Goal: Transaction & Acquisition: Purchase product/service

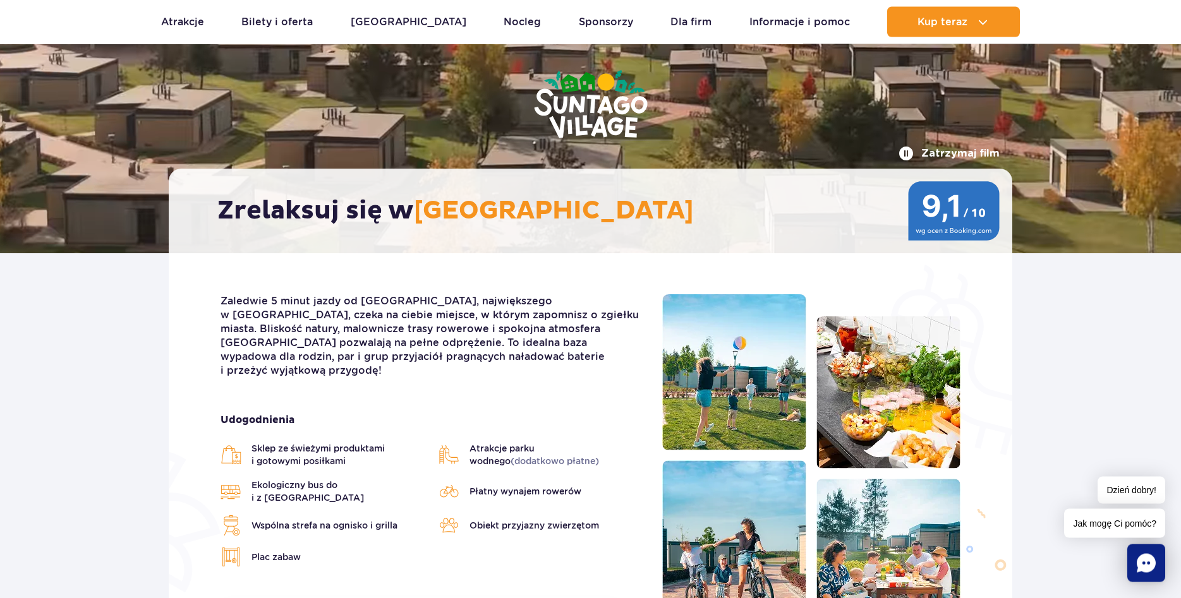
scroll to position [64, 0]
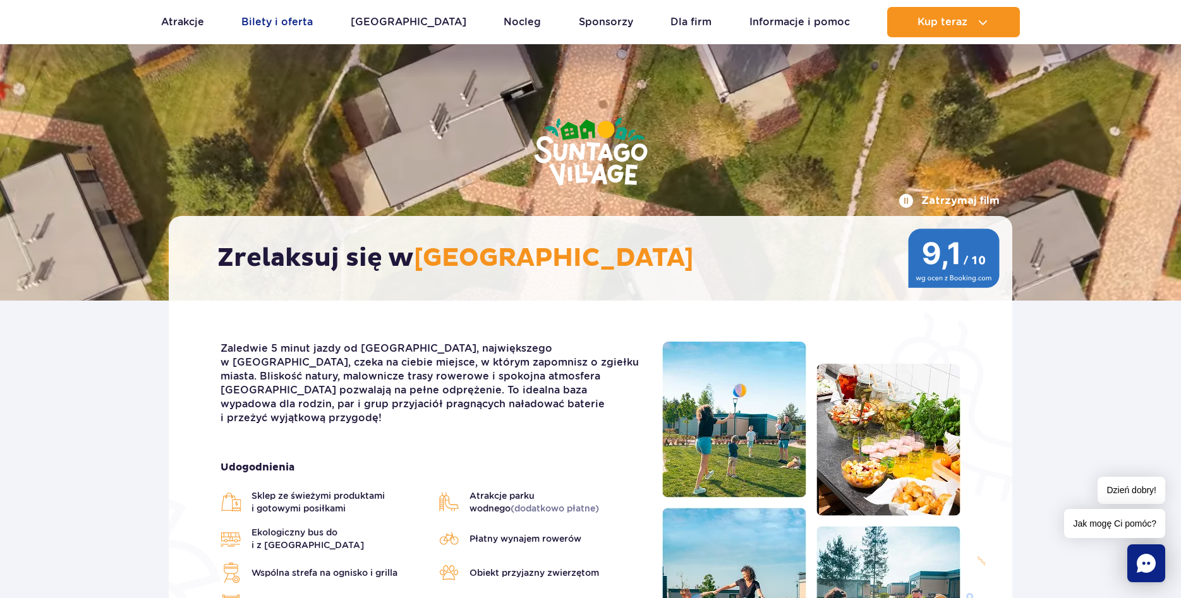
click at [296, 11] on link "Bilety i oferta" at bounding box center [276, 22] width 71 height 30
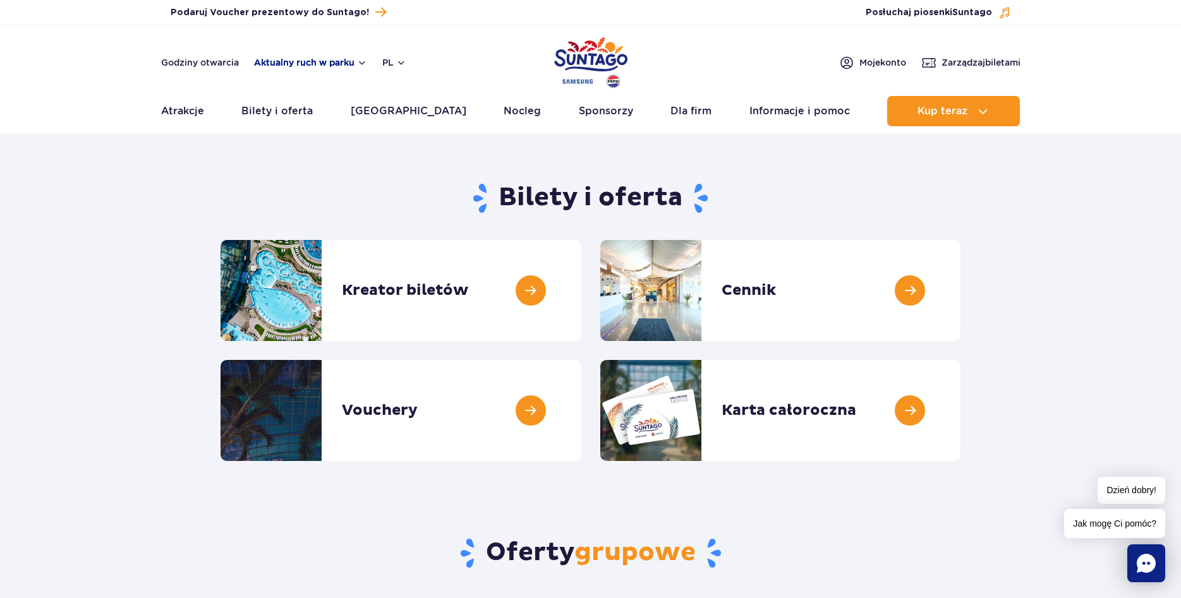
click at [301, 64] on button "Aktualny ruch w parku" at bounding box center [310, 62] width 113 height 10
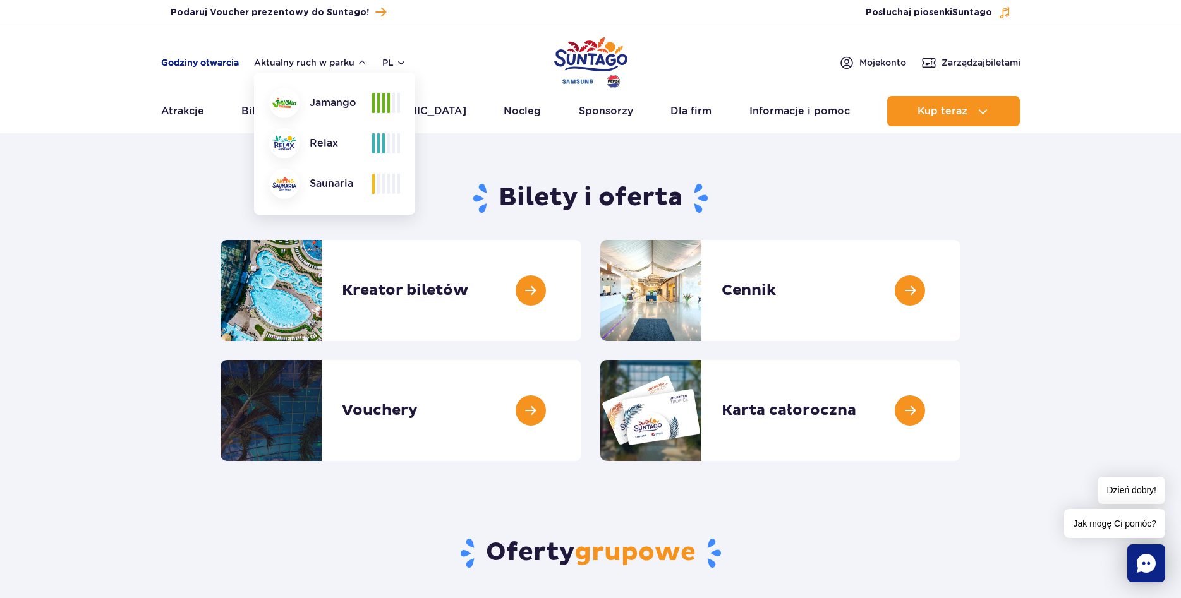
click at [208, 63] on link "Godziny otwarcia" at bounding box center [200, 62] width 78 height 13
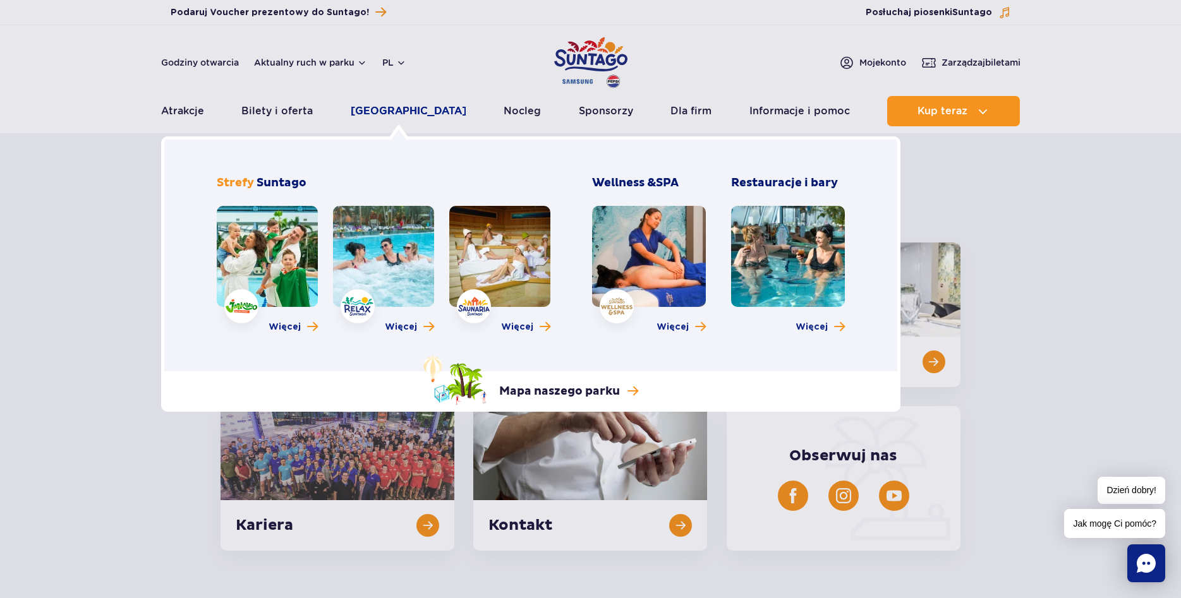
click at [414, 116] on link "[GEOGRAPHIC_DATA]" at bounding box center [409, 111] width 116 height 30
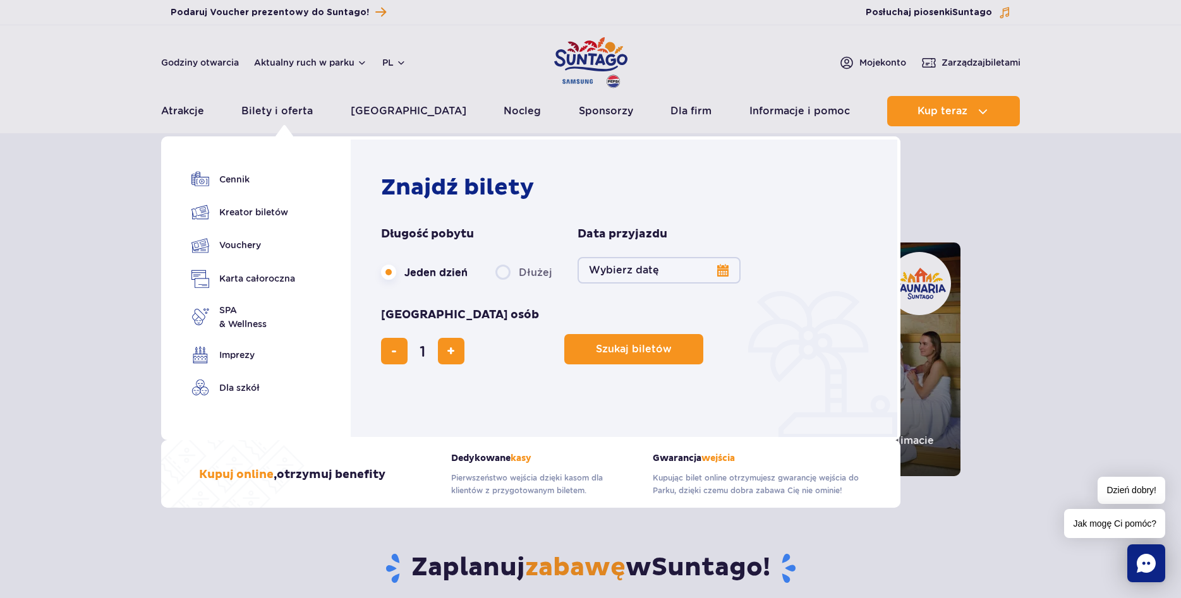
click at [504, 272] on label "Dłużej" at bounding box center [523, 272] width 57 height 27
click at [504, 283] on input "Dłużej" at bounding box center [502, 284] width 14 height 3
radio input "false"
radio input "true"
click at [720, 272] on button "Wybierz datę" at bounding box center [658, 270] width 163 height 27
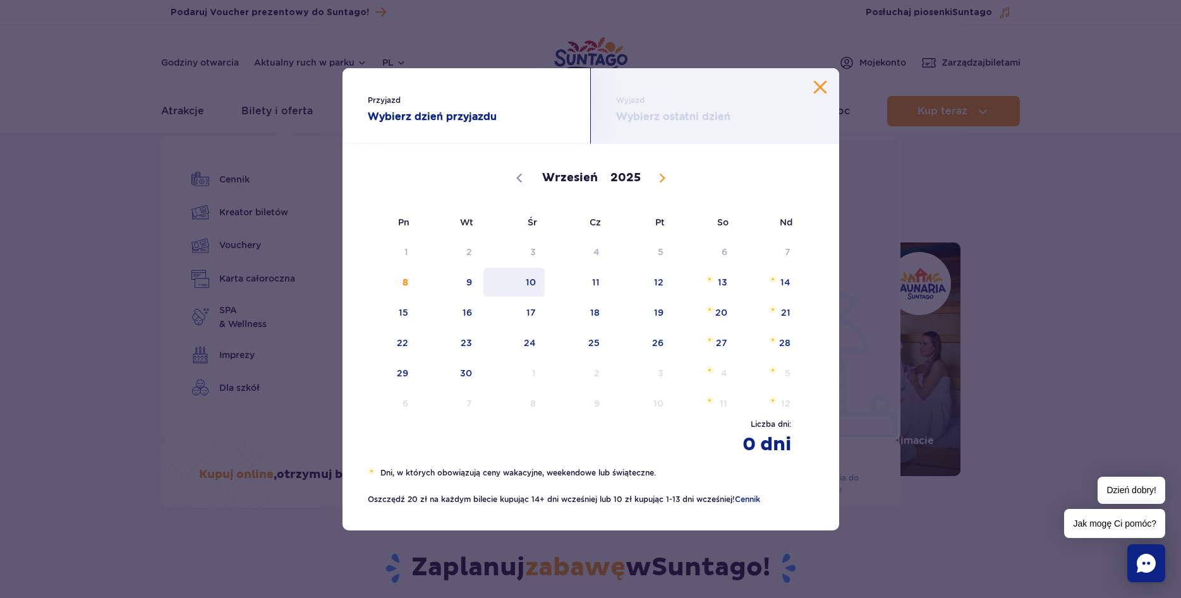
click at [531, 286] on span "10" at bounding box center [514, 282] width 64 height 29
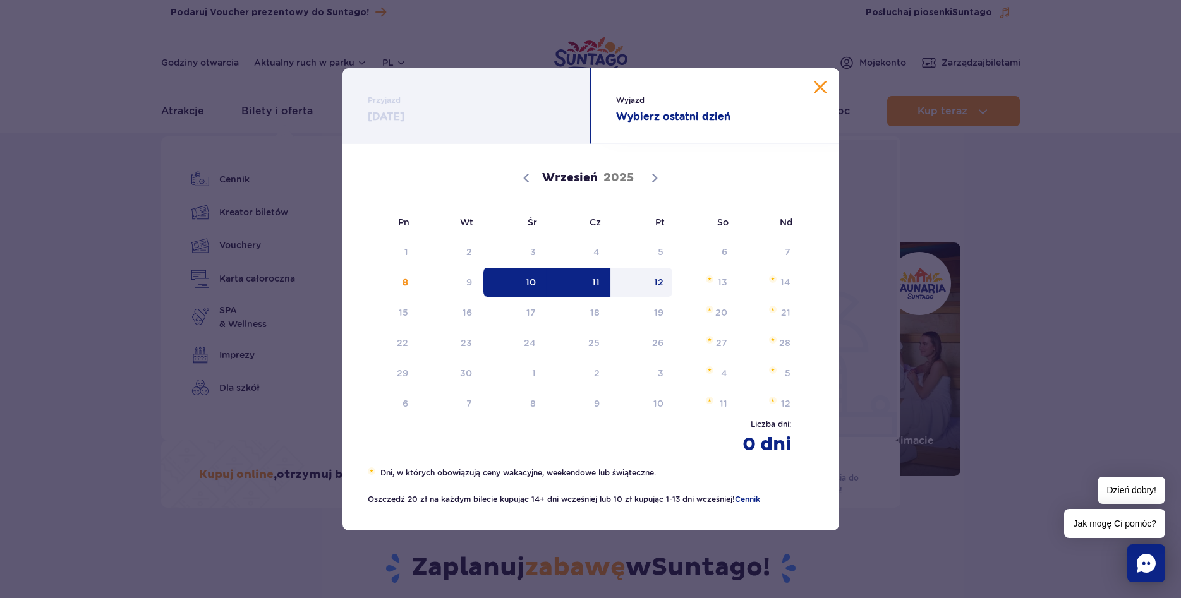
click at [655, 284] on span "12" at bounding box center [642, 282] width 64 height 29
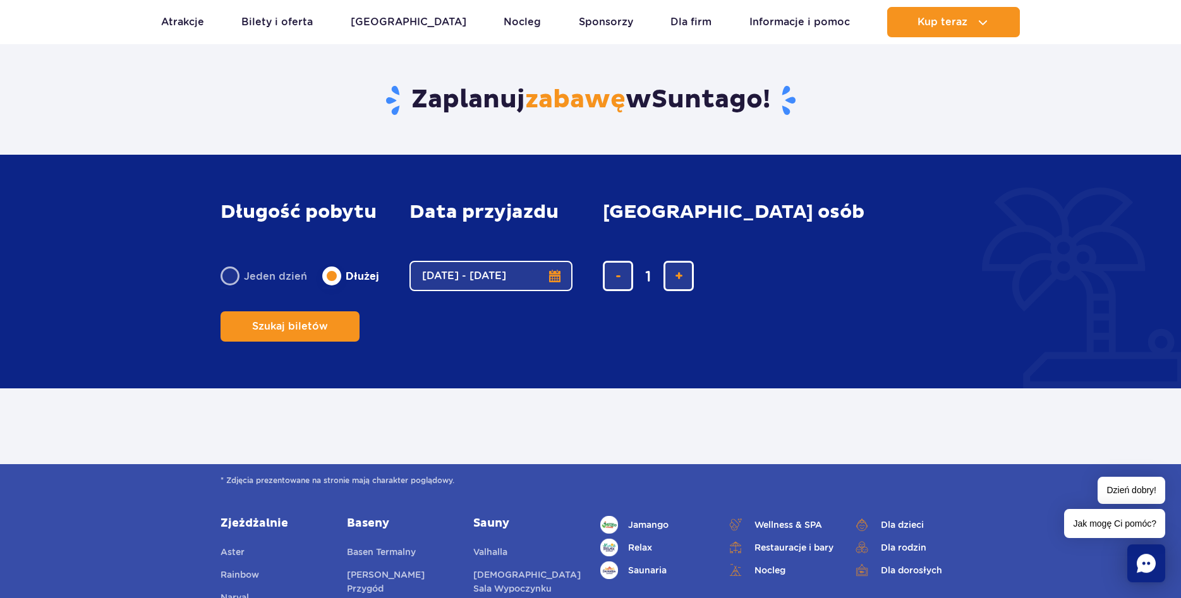
scroll to position [515, 0]
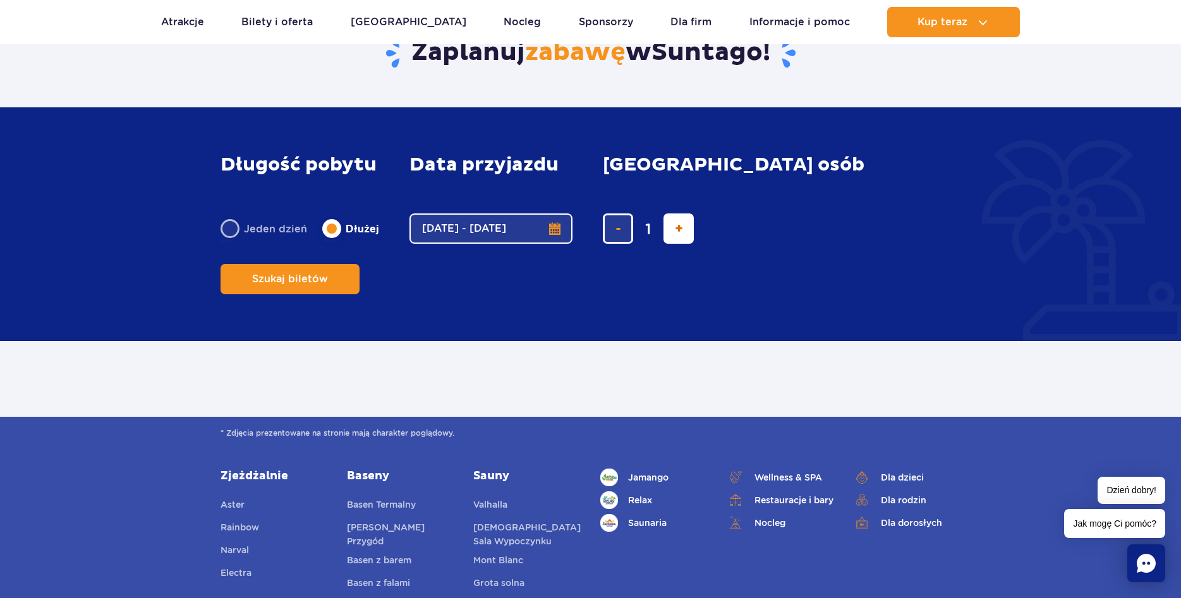
click at [682, 244] on button "dodaj bilet" at bounding box center [678, 229] width 30 height 30
type input "2"
click at [323, 274] on span "Szukaj biletów" at bounding box center [285, 279] width 76 height 11
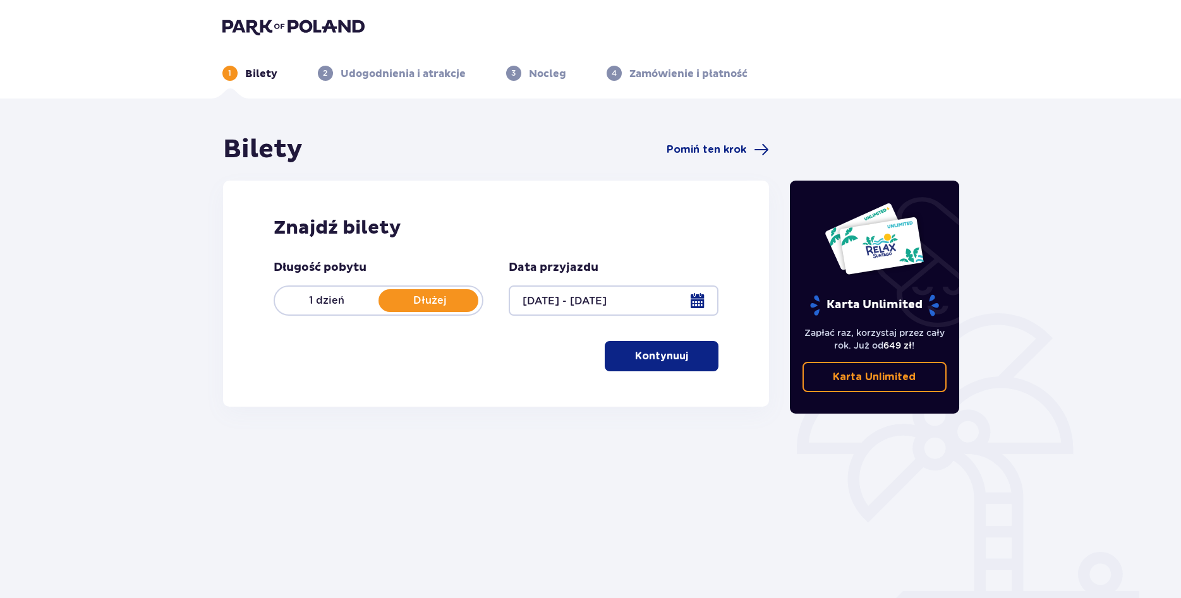
click at [689, 359] on span "button" at bounding box center [690, 356] width 15 height 15
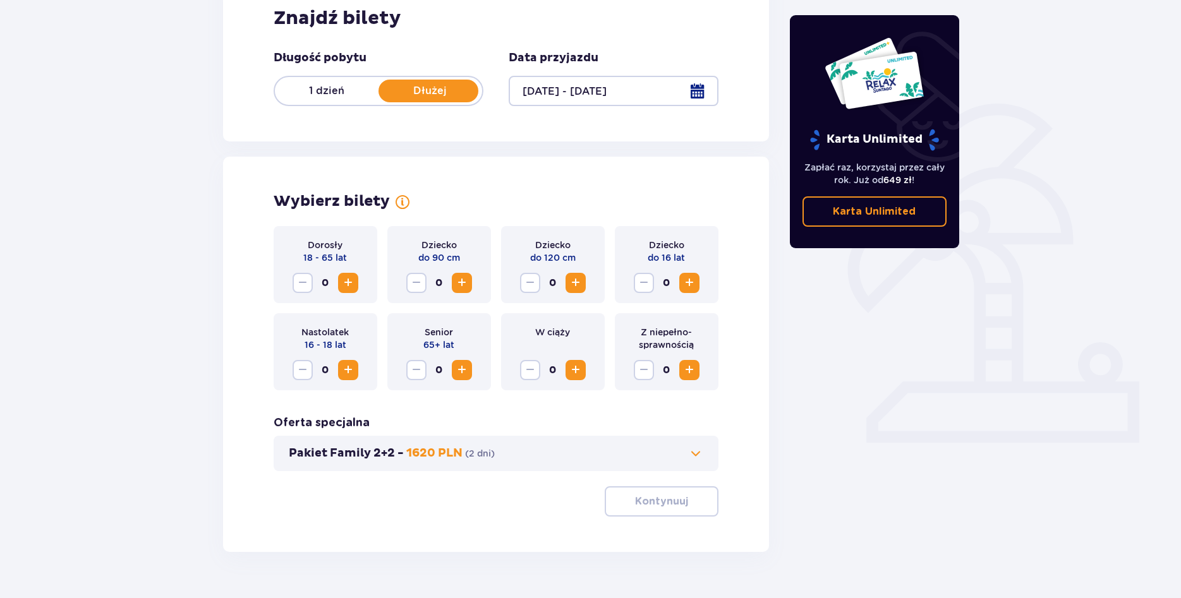
scroll to position [239, 0]
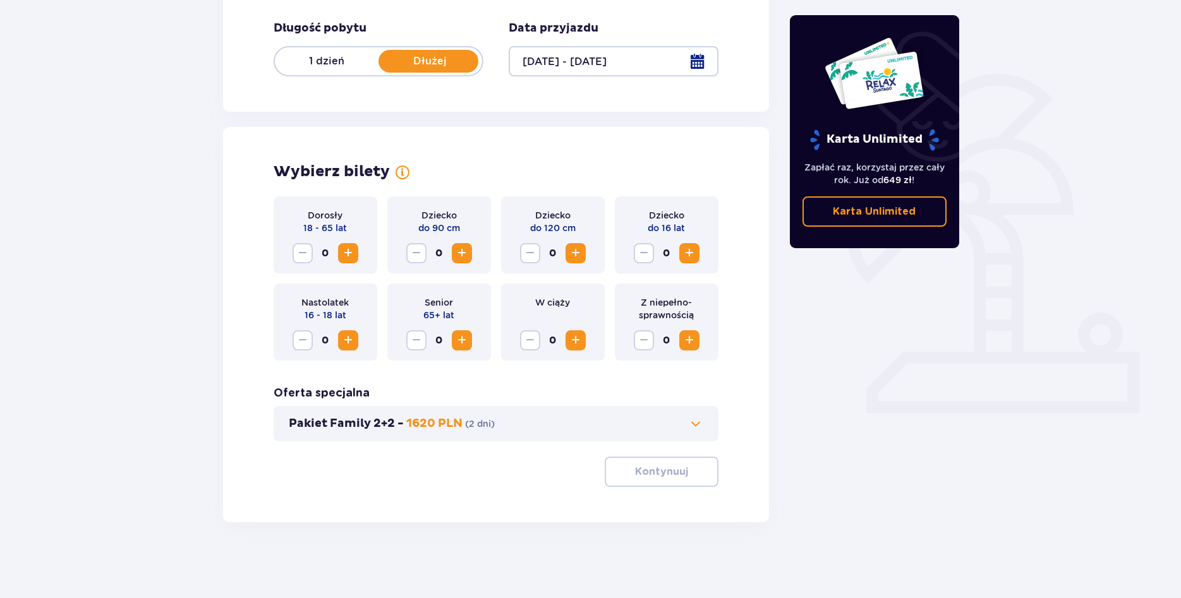
click at [349, 256] on span "Increase" at bounding box center [347, 253] width 15 height 15
click at [351, 347] on span "Increase" at bounding box center [347, 340] width 15 height 15
click at [676, 471] on p "Kontynuuj" at bounding box center [661, 472] width 53 height 14
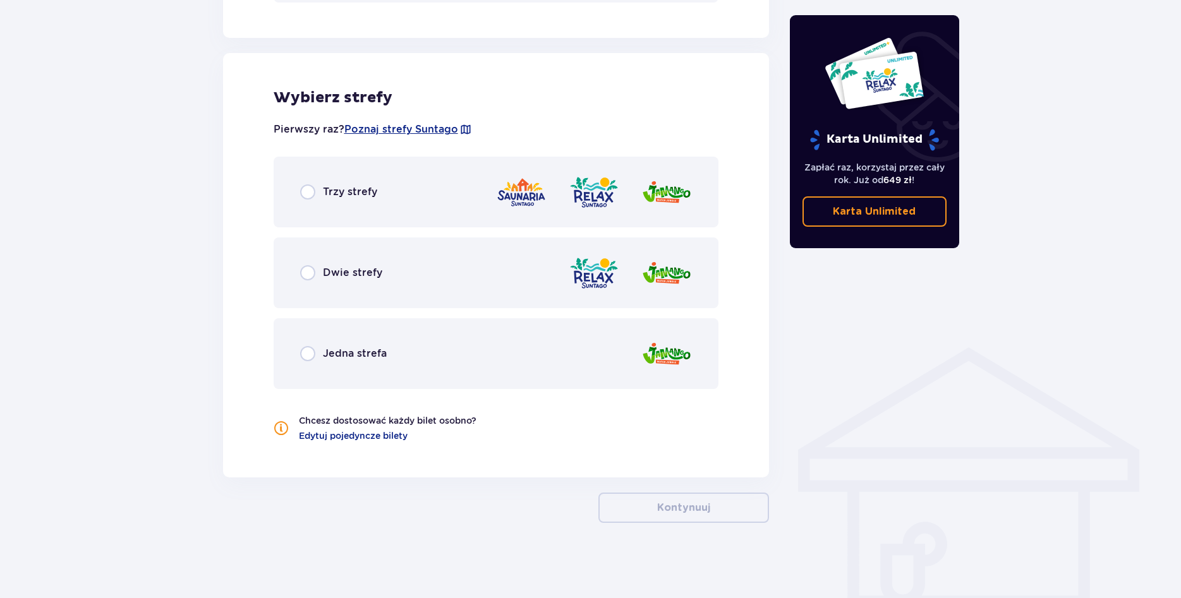
scroll to position [679, 0]
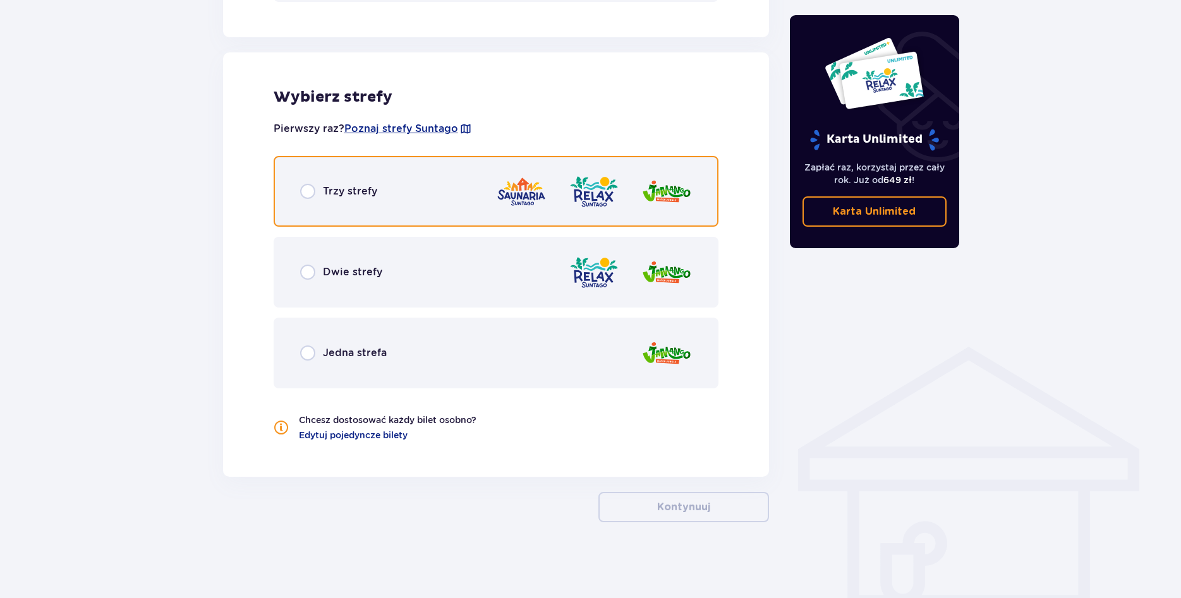
click at [310, 193] on input "radio" at bounding box center [307, 191] width 15 height 15
radio input "true"
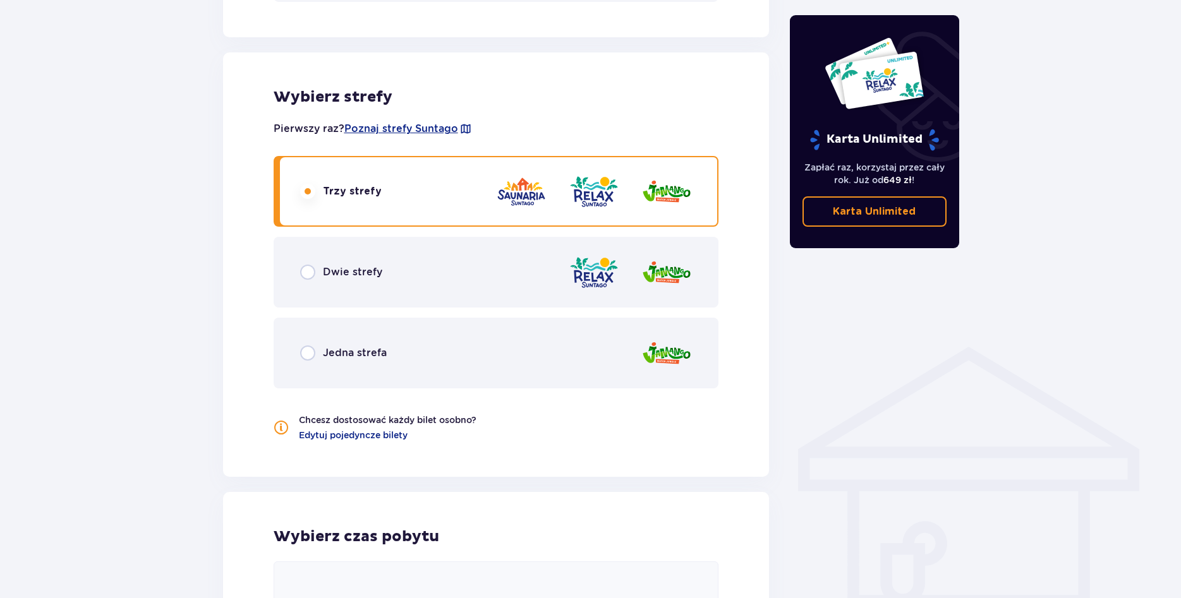
scroll to position [915, 0]
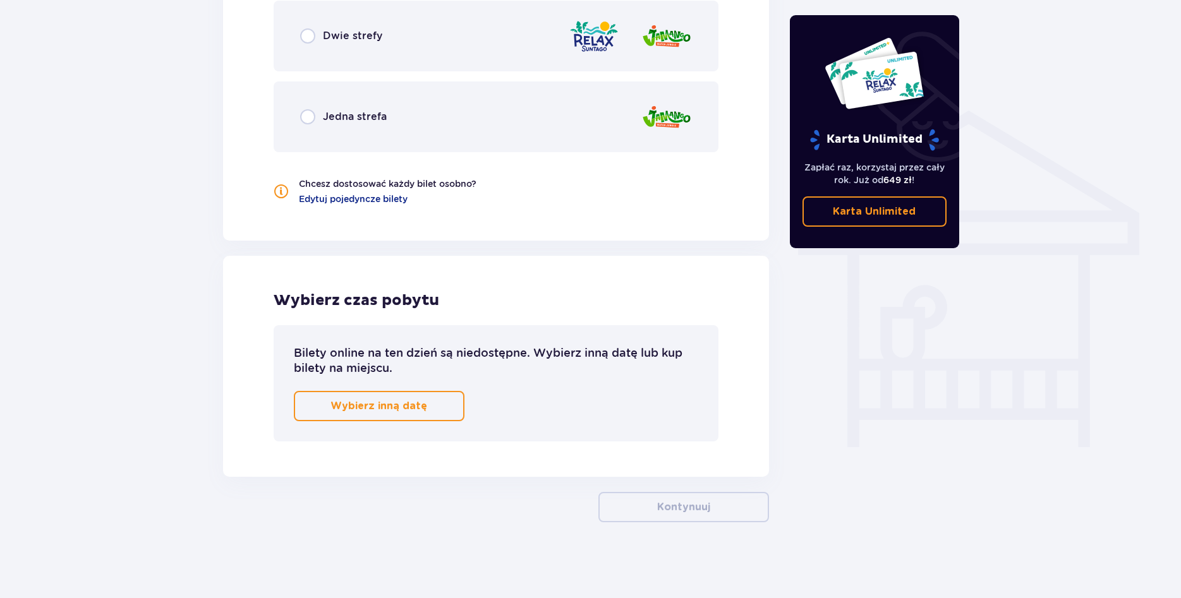
click at [369, 410] on p "Wybierz inną datę" at bounding box center [378, 406] width 97 height 14
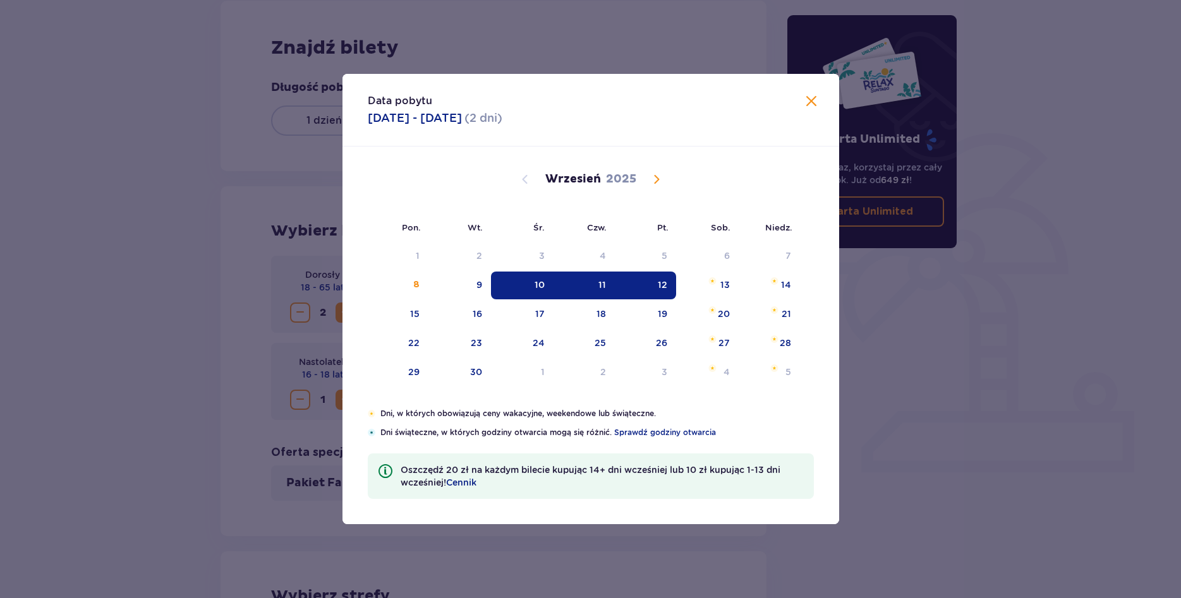
scroll to position [166, 0]
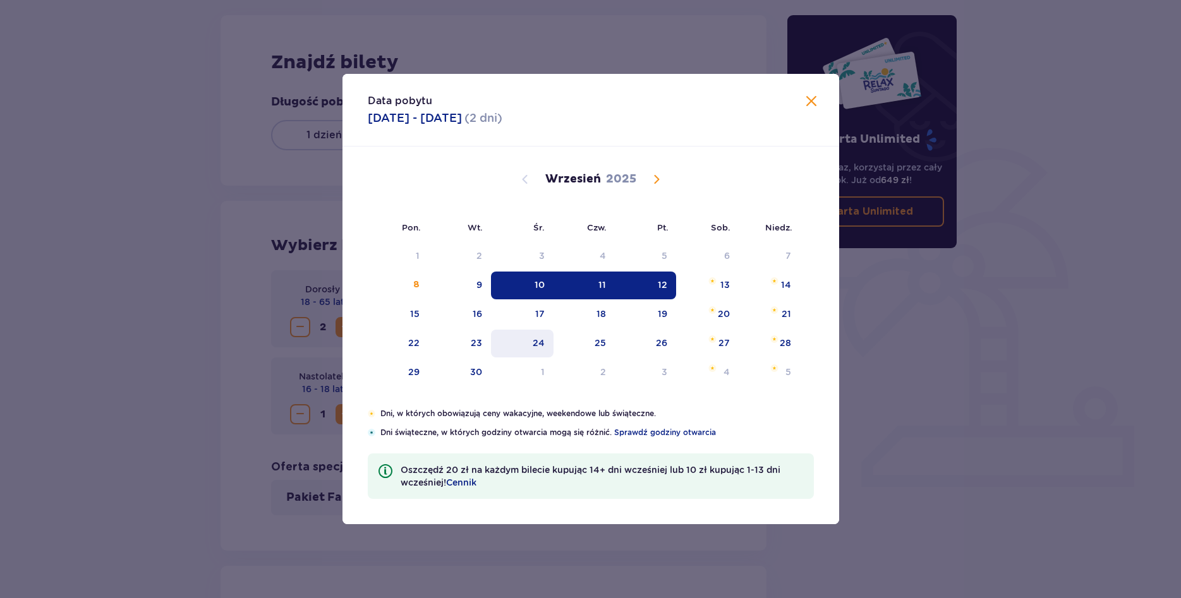
click at [541, 346] on div "24" at bounding box center [539, 343] width 12 height 13
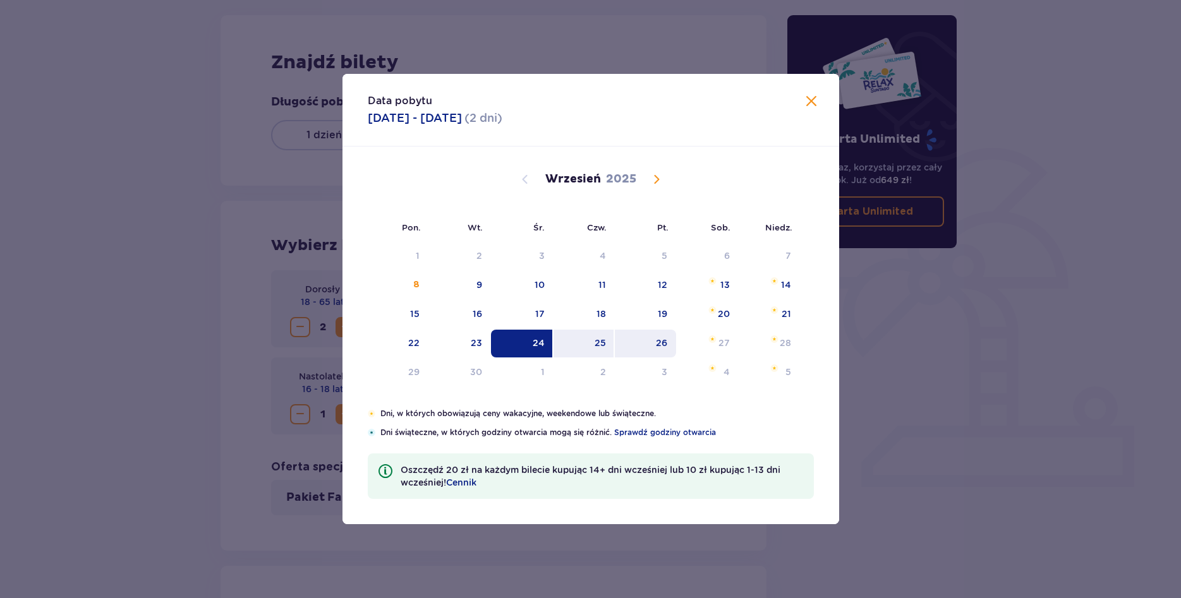
click at [667, 346] on div "26" at bounding box center [645, 344] width 61 height 28
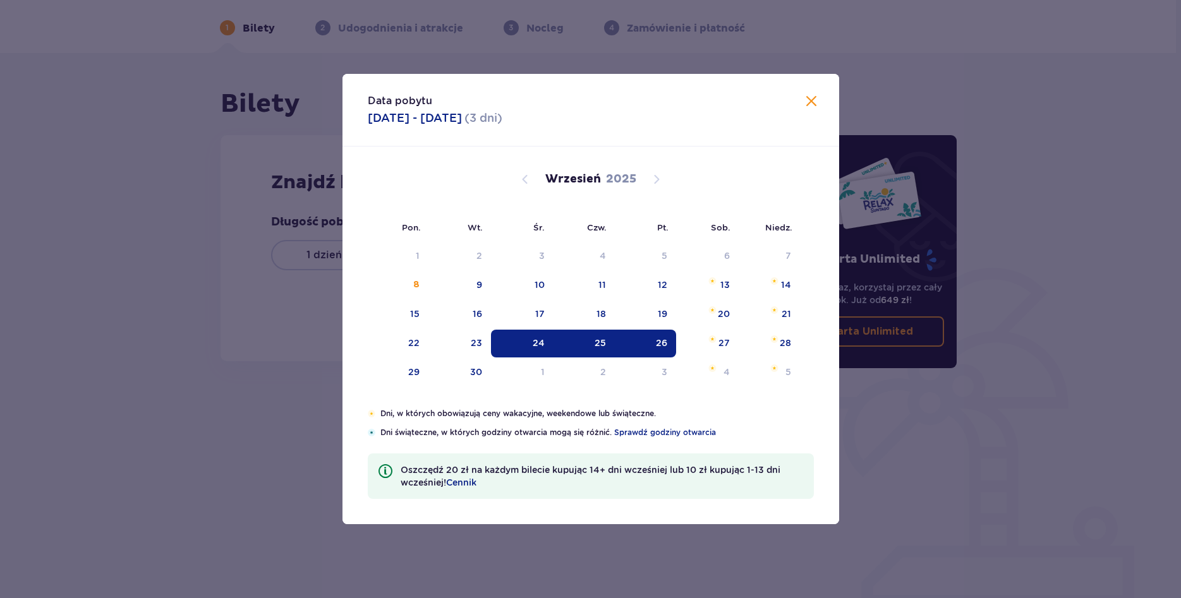
type input "[DATE] - [DATE]"
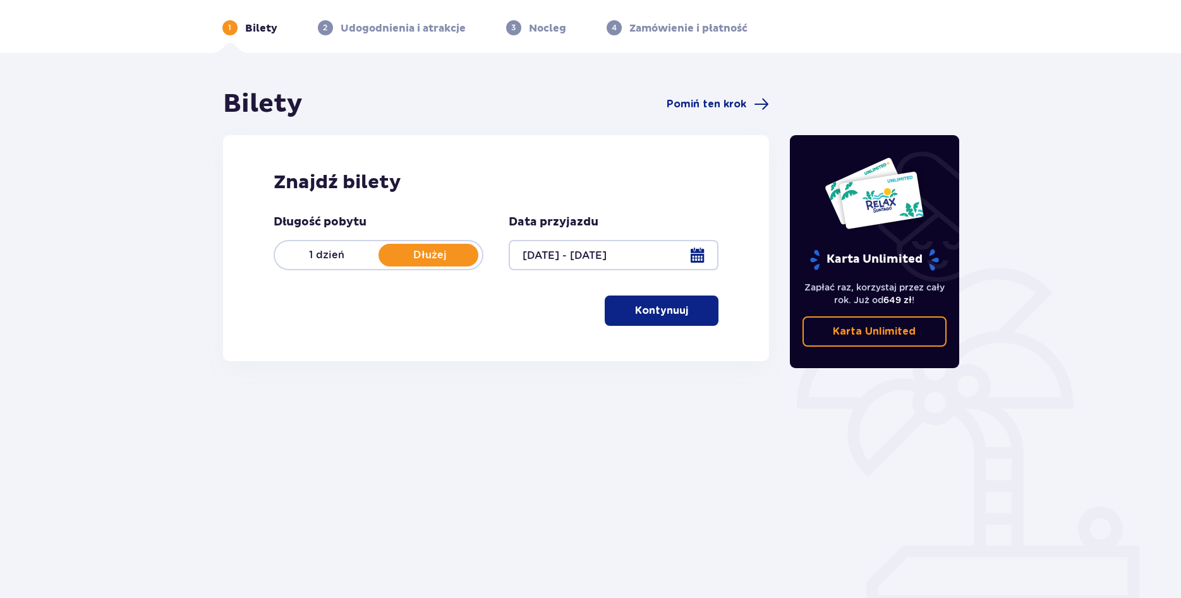
click at [661, 315] on p "Kontynuuj" at bounding box center [661, 311] width 53 height 14
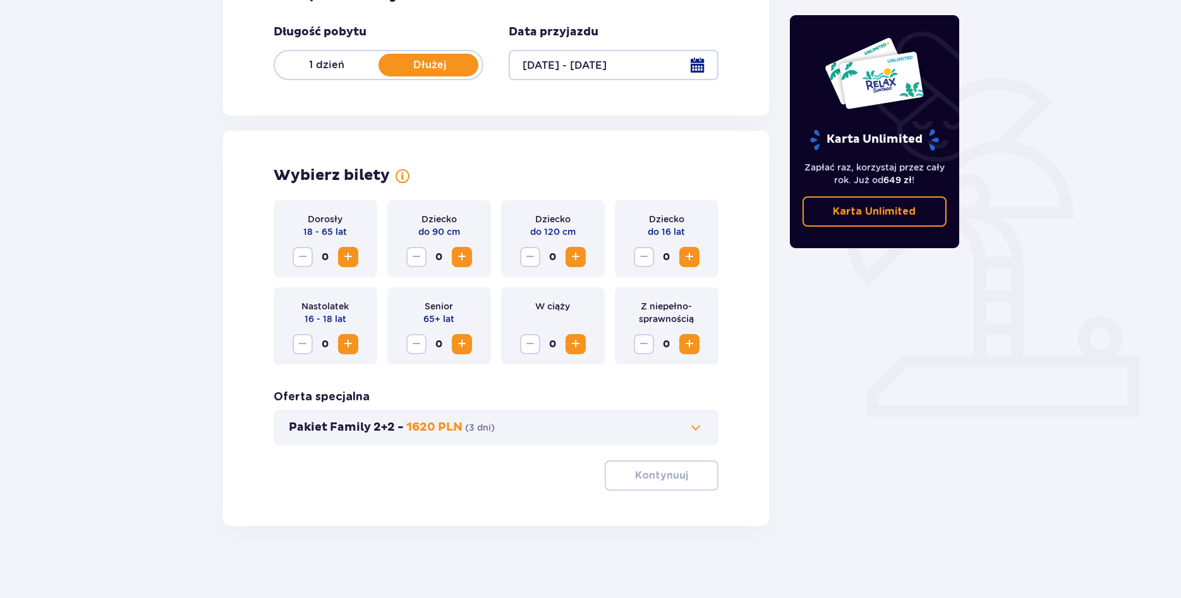
scroll to position [239, 0]
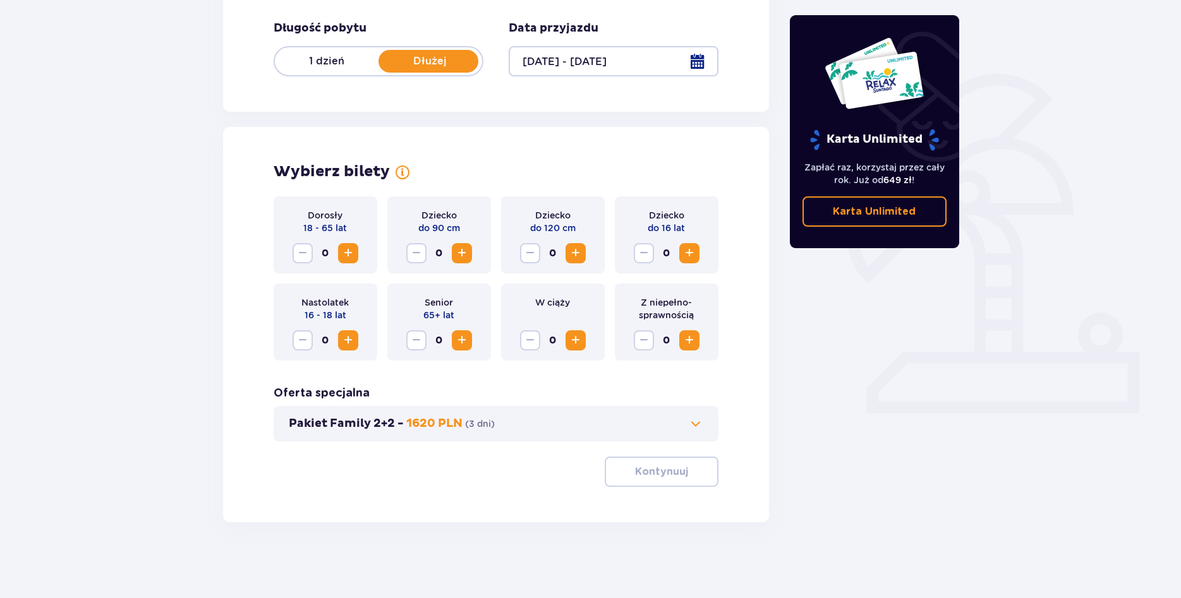
click at [348, 256] on span "Increase" at bounding box center [347, 253] width 15 height 15
click at [350, 347] on span "Increase" at bounding box center [347, 340] width 15 height 15
click at [676, 477] on p "Kontynuuj" at bounding box center [661, 472] width 53 height 14
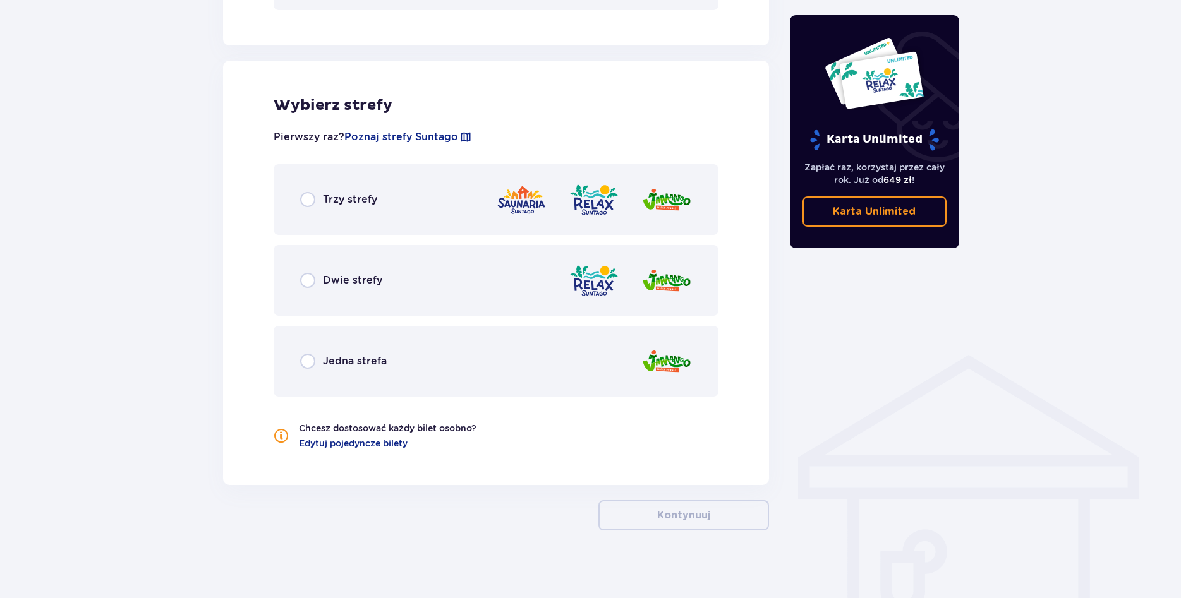
scroll to position [679, 0]
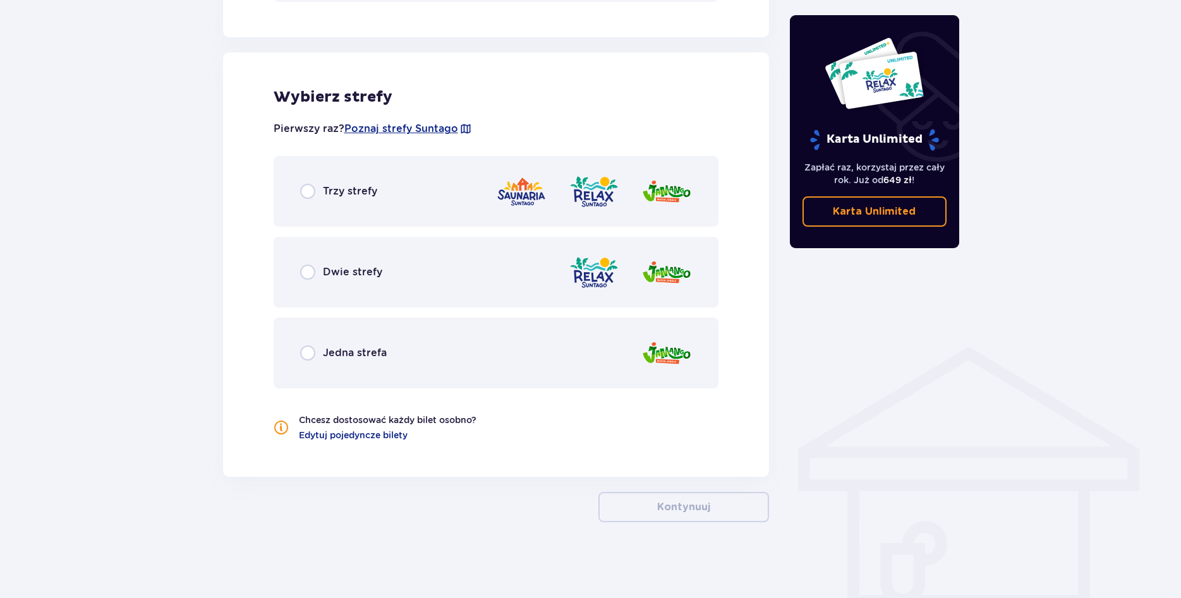
click at [335, 193] on p "Trzy strefy" at bounding box center [350, 191] width 54 height 14
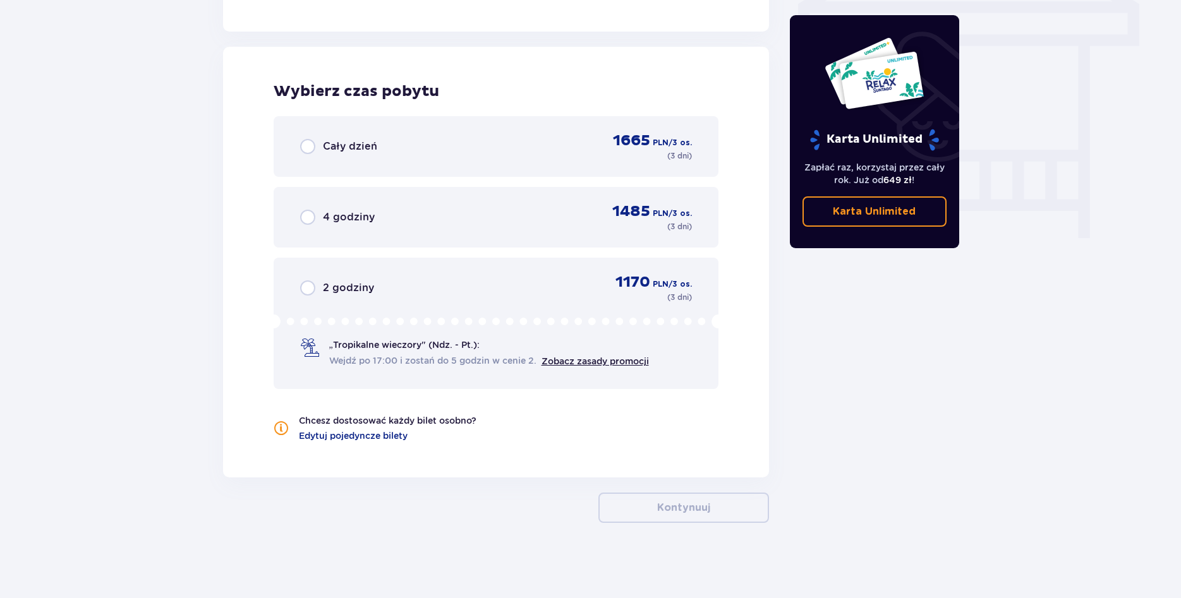
scroll to position [1125, 0]
click at [316, 147] on div "Cały dzień" at bounding box center [338, 145] width 77 height 15
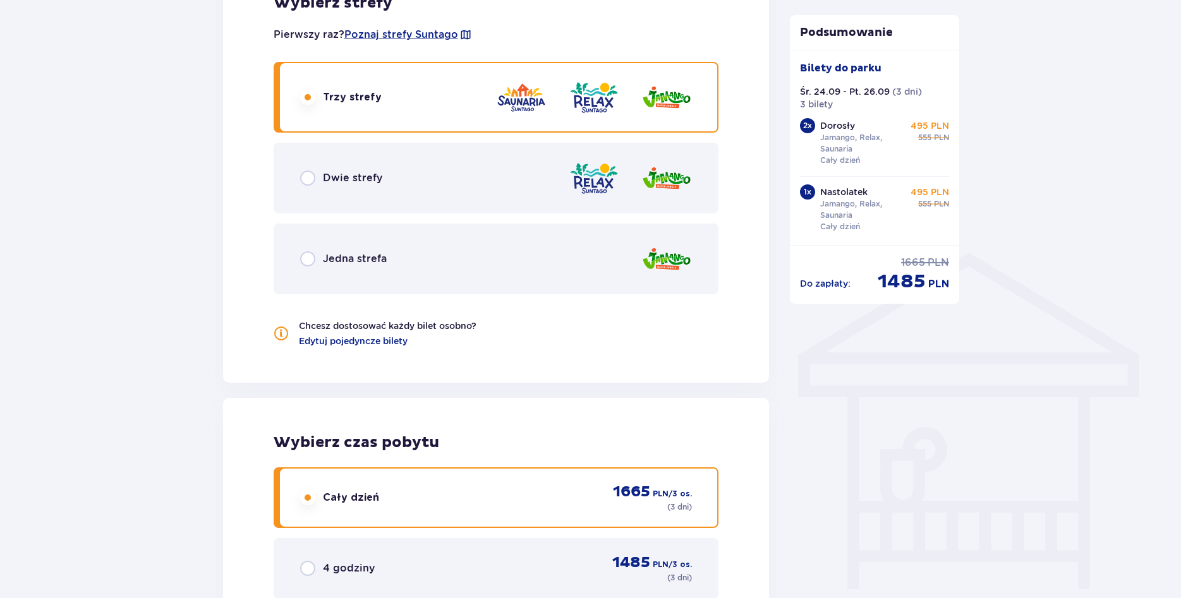
scroll to position [1160, 0]
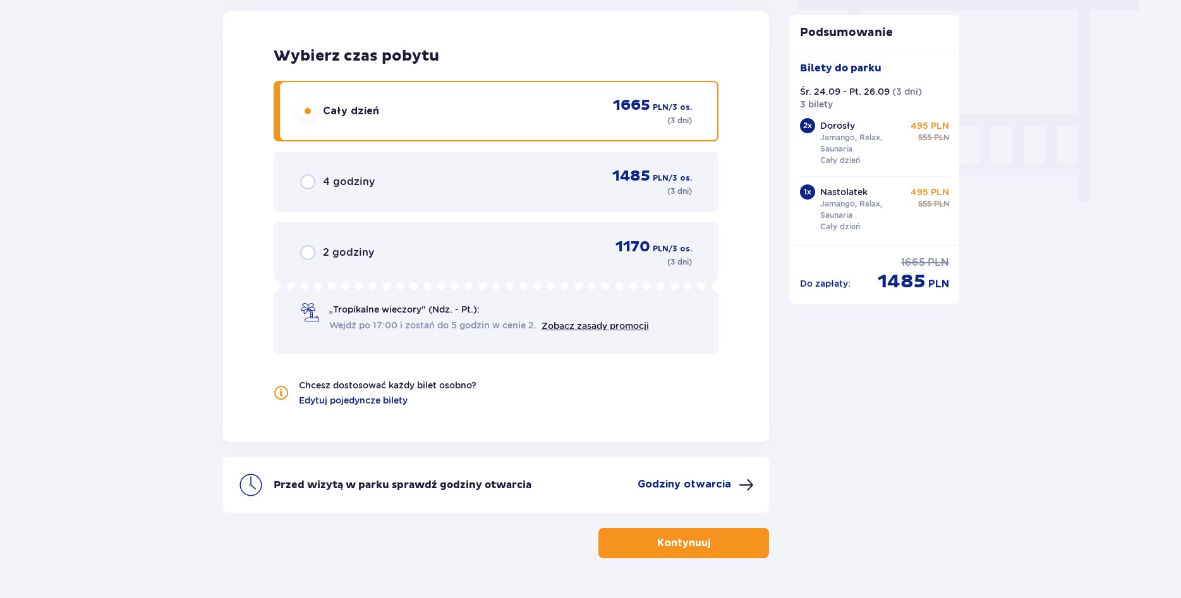
click at [732, 542] on button "Kontynuuj" at bounding box center [683, 543] width 171 height 30
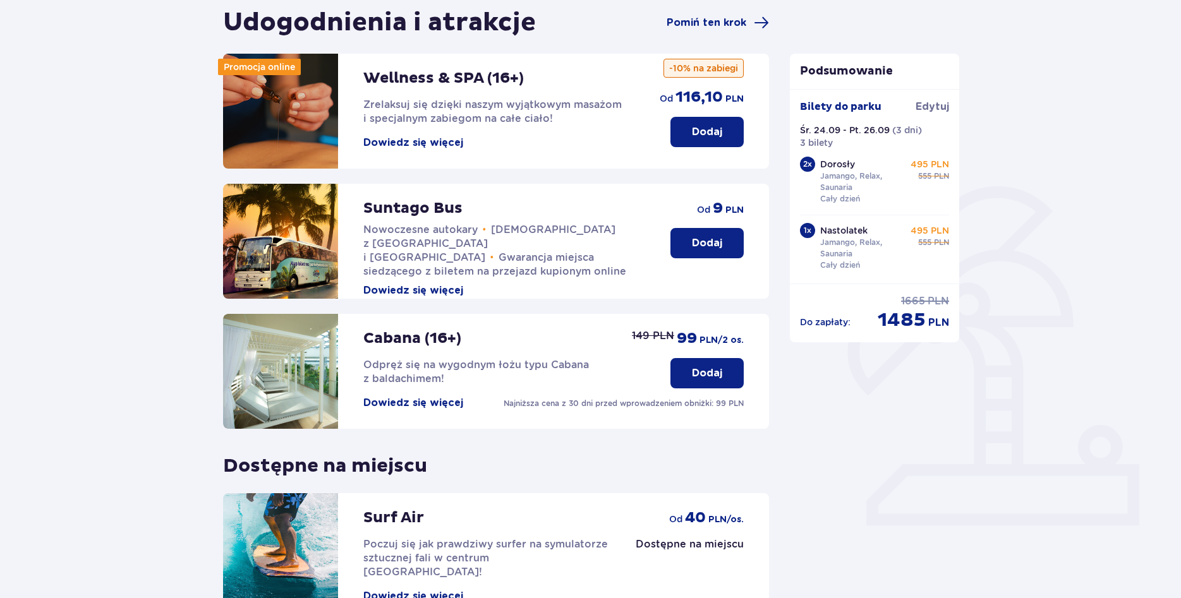
scroll to position [129, 0]
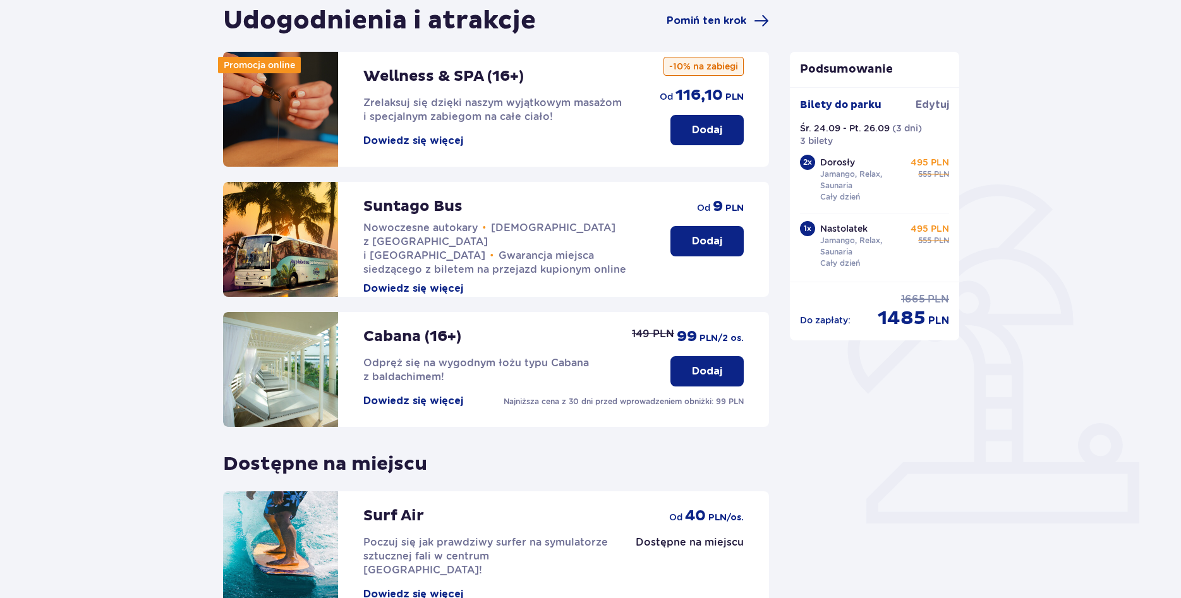
click at [712, 135] on p "Dodaj" at bounding box center [707, 130] width 30 height 14
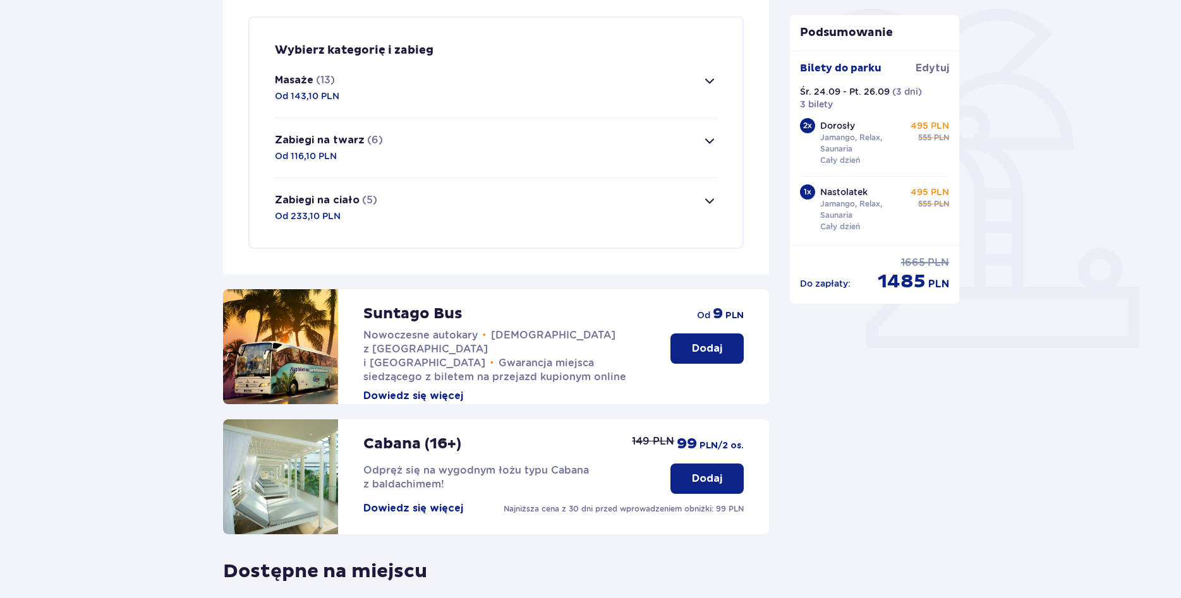
scroll to position [306, 0]
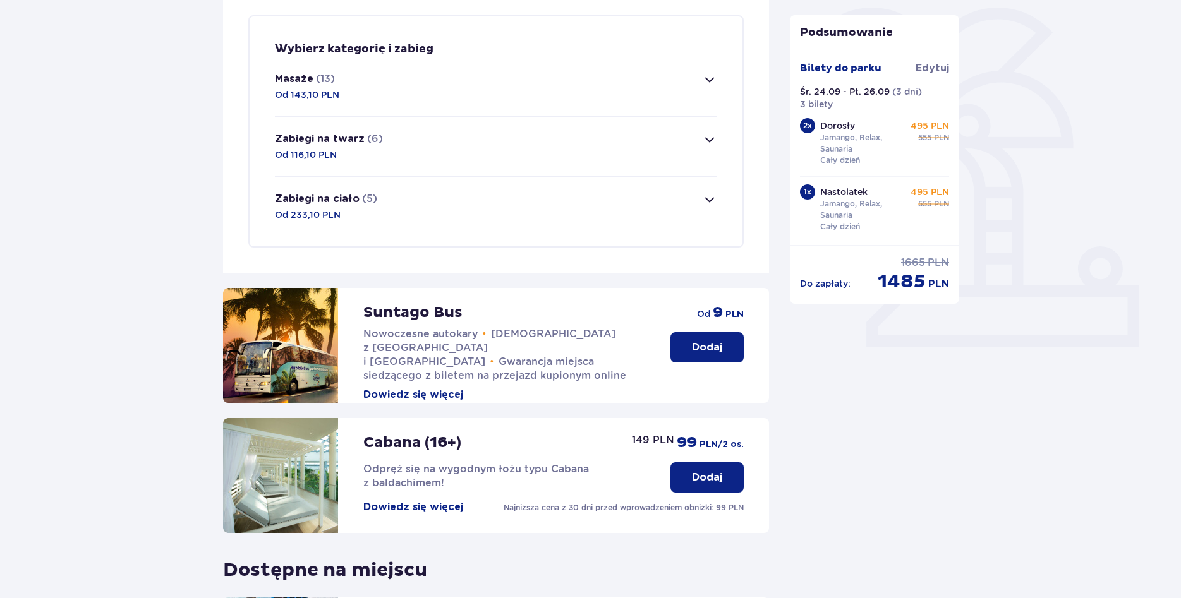
click at [710, 80] on span "button" at bounding box center [709, 79] width 15 height 15
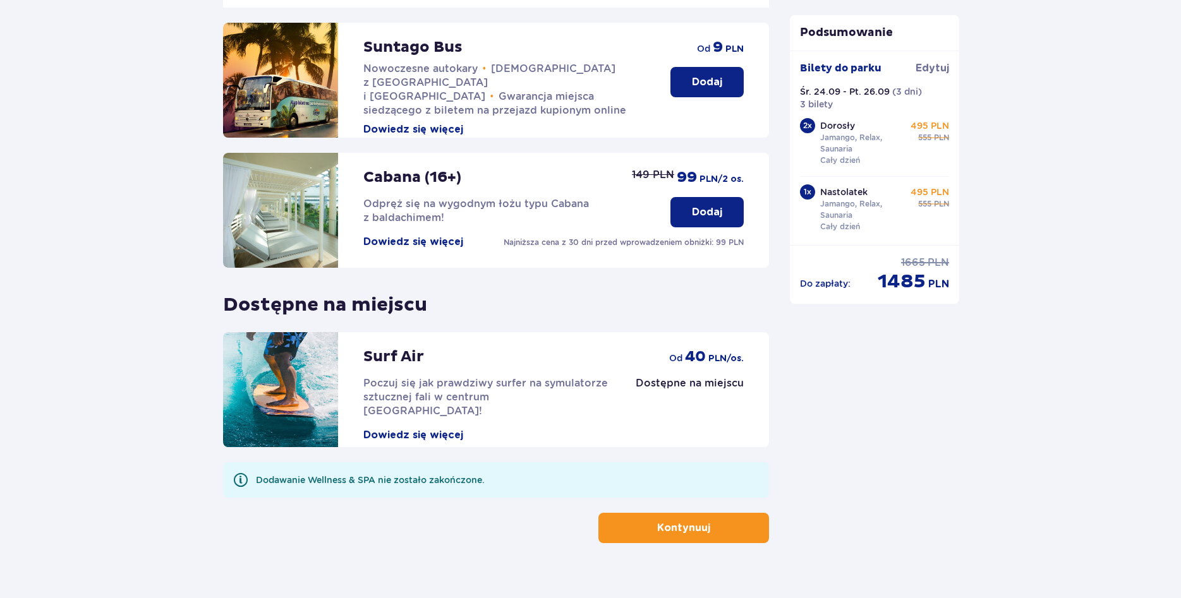
scroll to position [2188, 0]
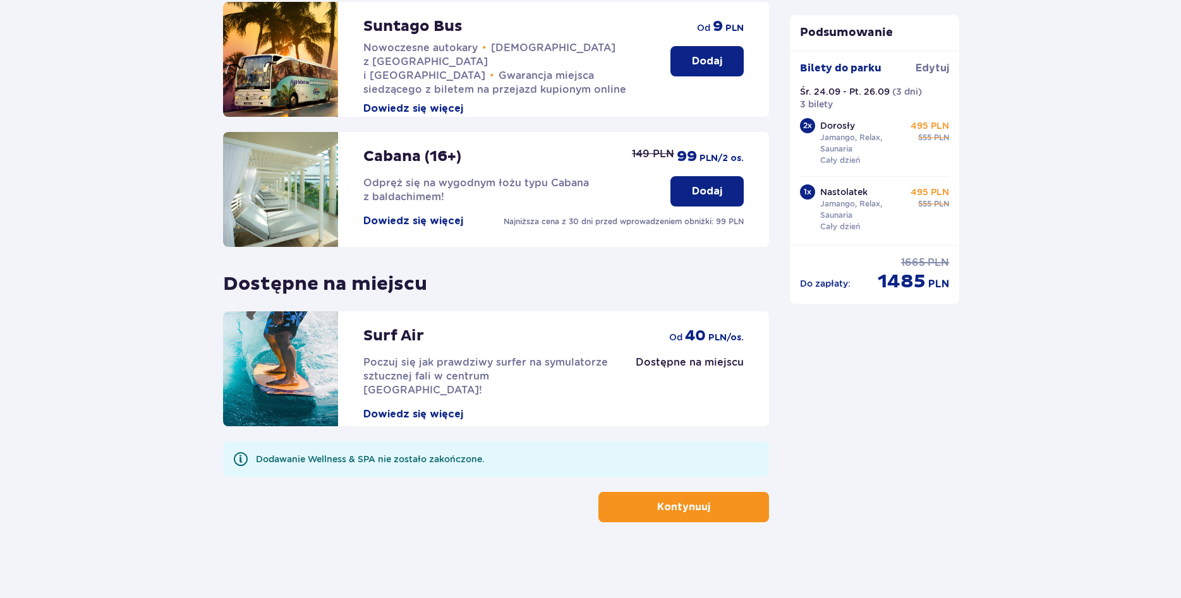
click at [731, 508] on button "Kontynuuj" at bounding box center [683, 507] width 171 height 30
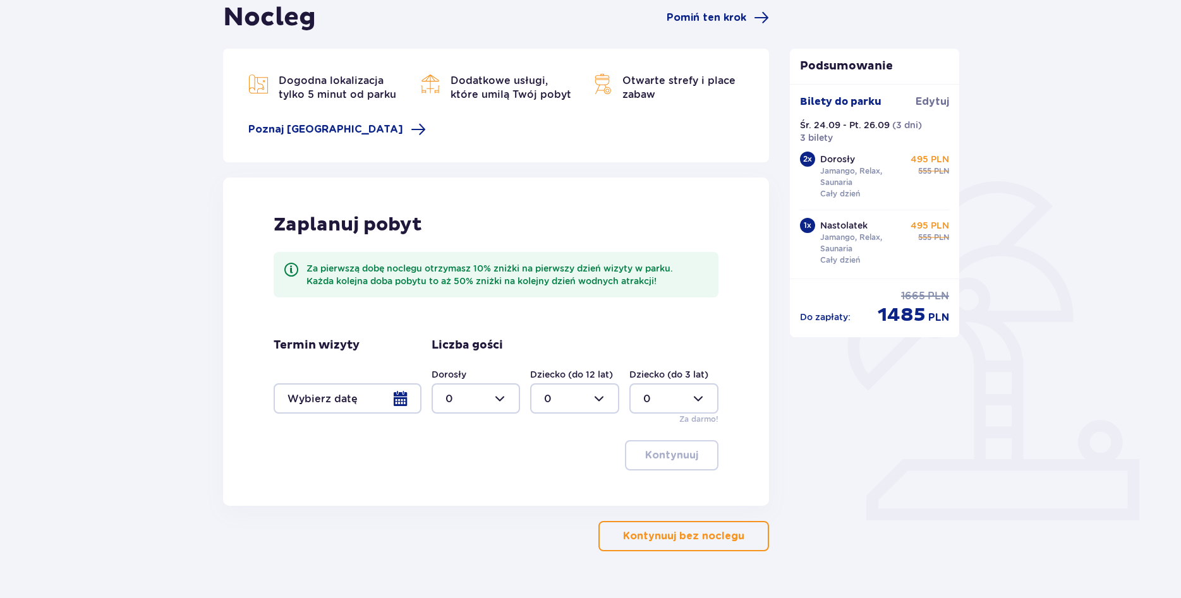
scroll to position [161, 0]
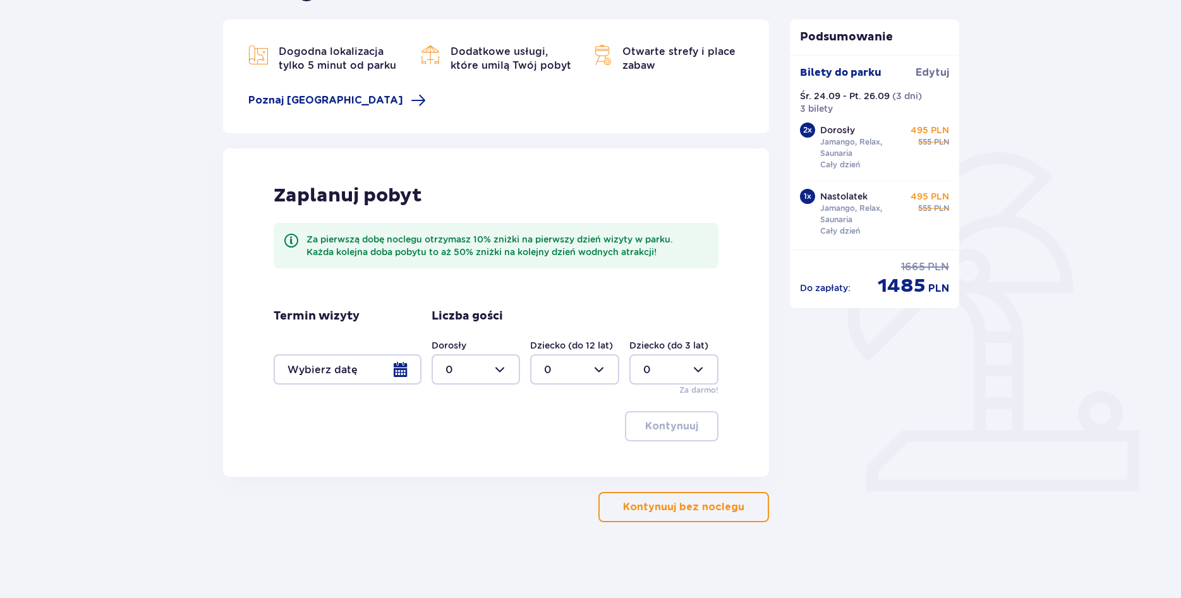
click at [399, 368] on div at bounding box center [348, 369] width 148 height 30
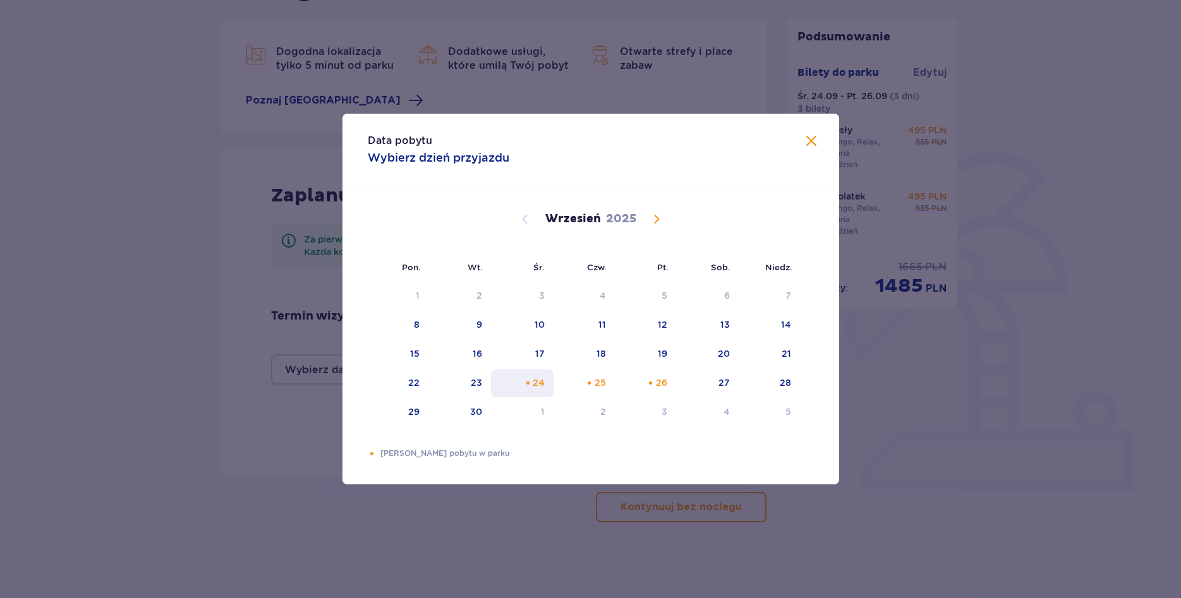
click at [536, 380] on div "24" at bounding box center [539, 382] width 12 height 13
click at [666, 387] on div "26" at bounding box center [661, 382] width 11 height 13
type input "[DATE] - [DATE]"
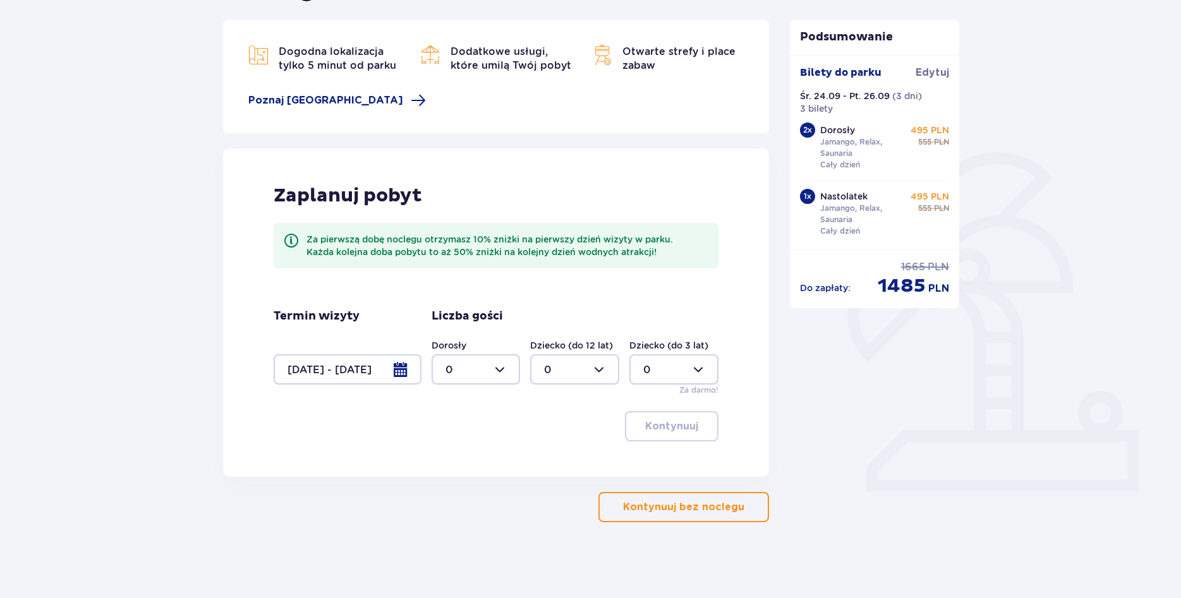
click at [501, 368] on div at bounding box center [475, 369] width 89 height 30
click at [463, 462] on div "2" at bounding box center [475, 461] width 61 height 14
click at [498, 373] on div at bounding box center [475, 369] width 89 height 30
click at [449, 488] on p "3" at bounding box center [448, 488] width 6 height 14
type input "3"
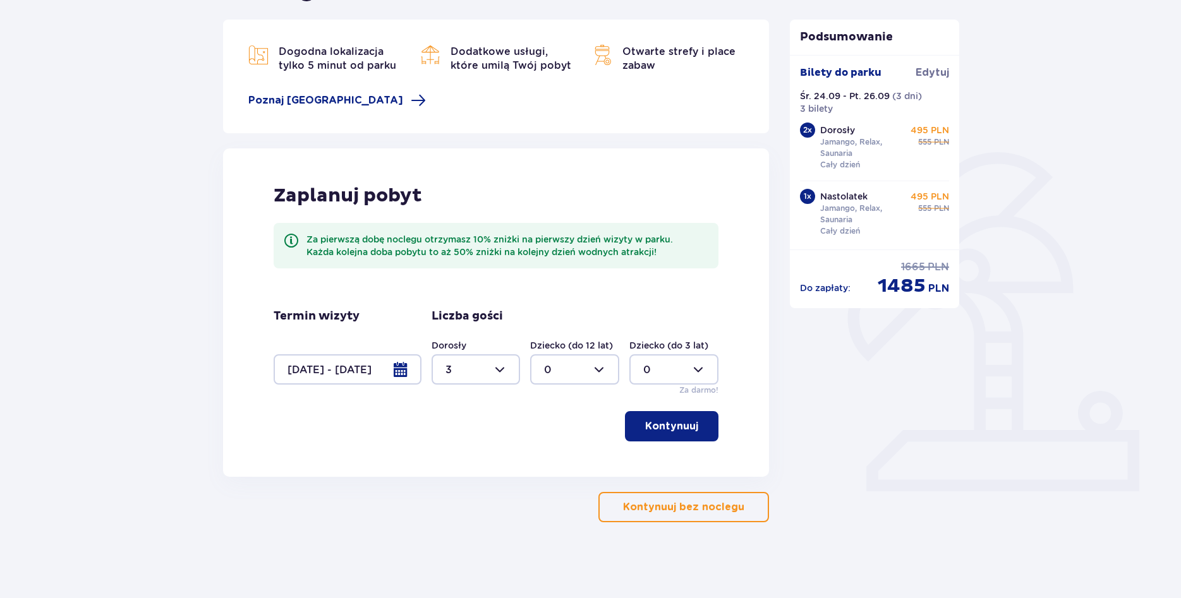
click at [714, 426] on button "Kontynuuj" at bounding box center [671, 426] width 93 height 30
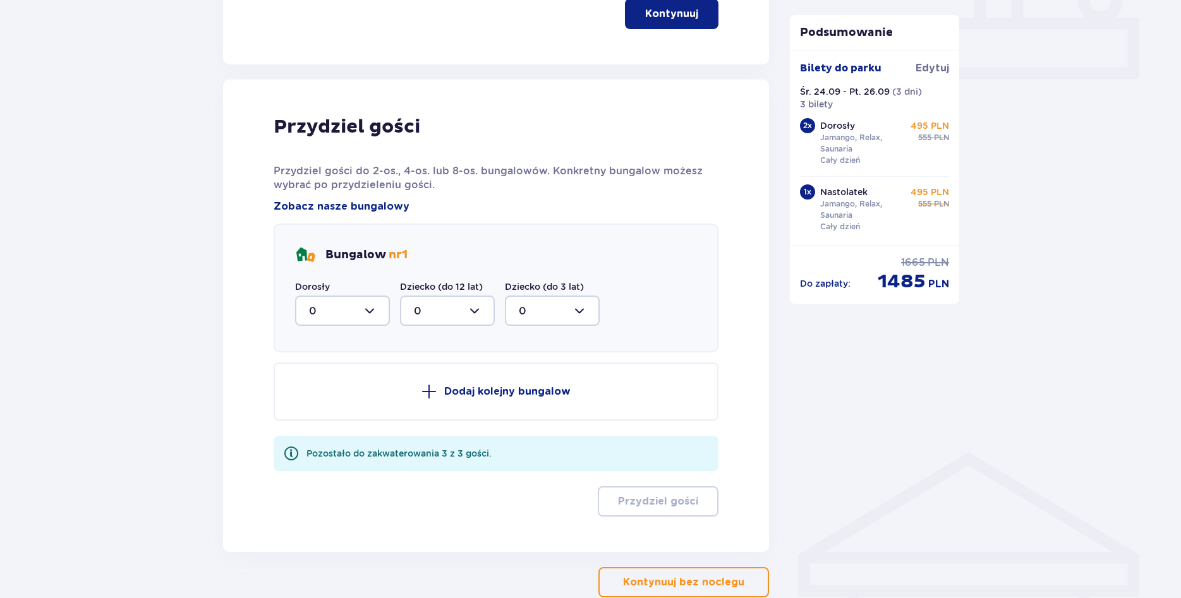
scroll to position [649, 0]
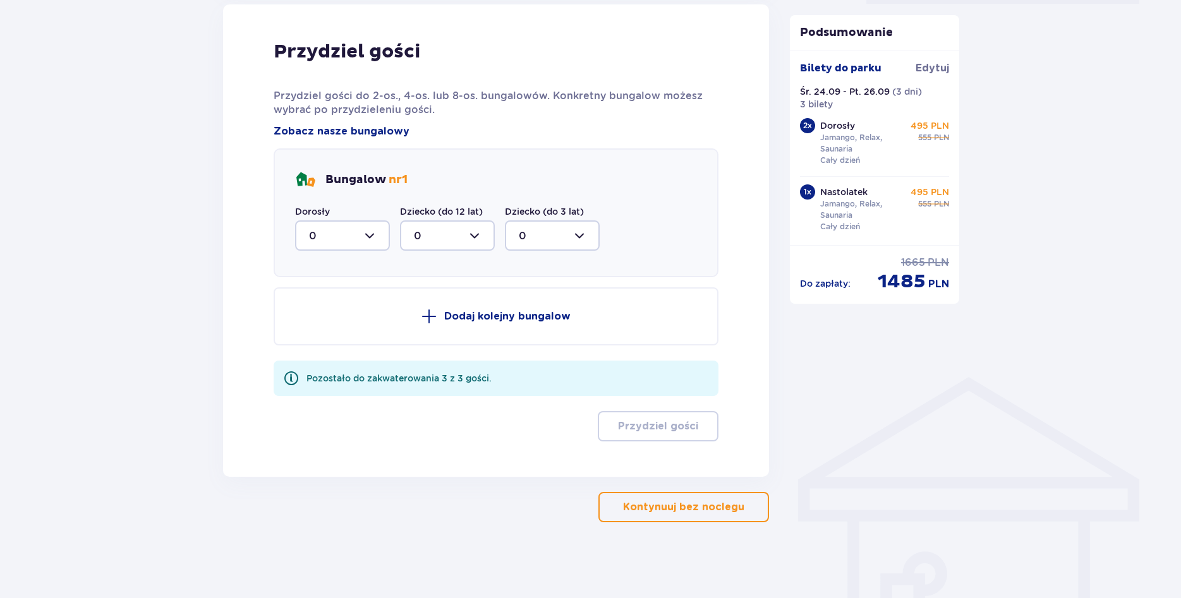
drag, startPoint x: 728, startPoint y: 510, endPoint x: 494, endPoint y: 505, distance: 234.4
click at [494, 505] on div "Kontynuuj bez noclegu" at bounding box center [496, 507] width 546 height 30
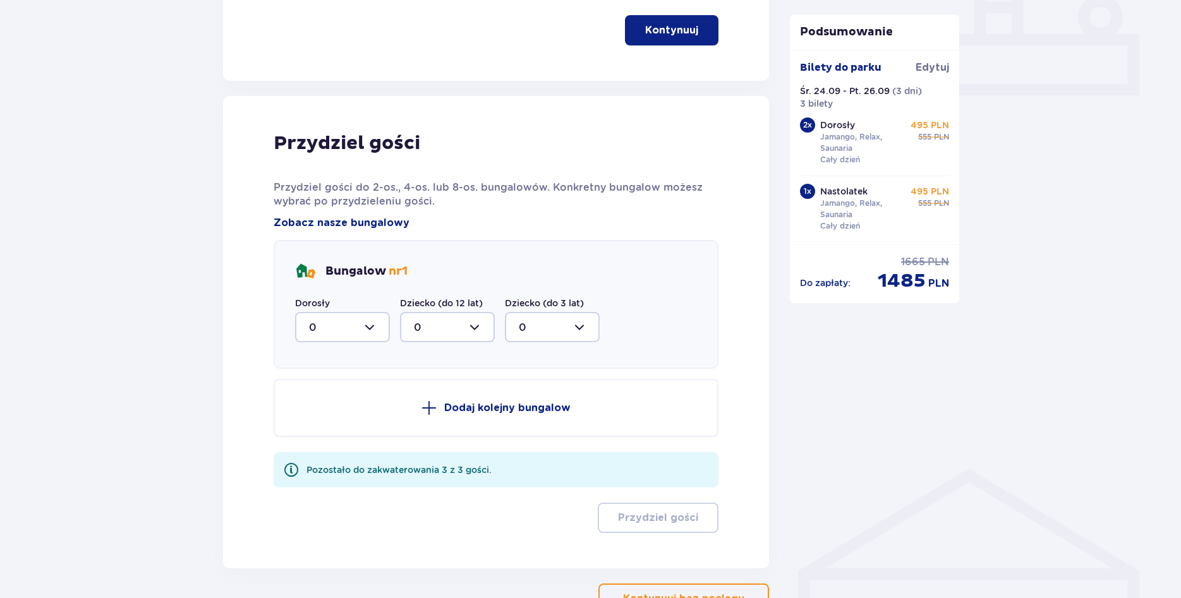
scroll to position [391, 0]
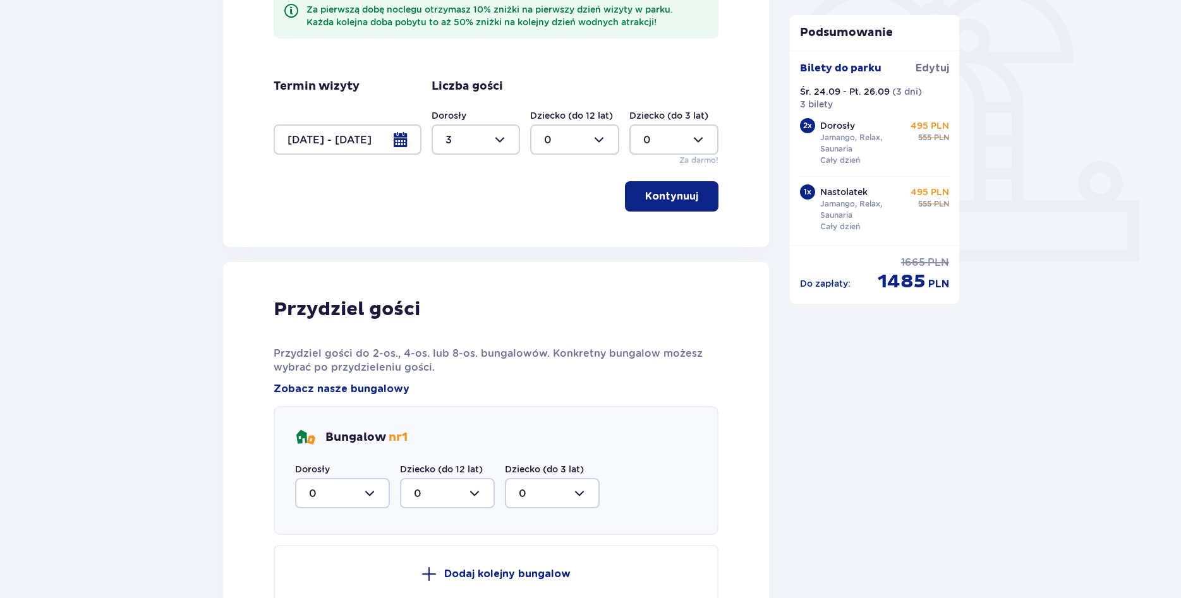
click at [681, 206] on button "Kontynuuj" at bounding box center [671, 196] width 93 height 30
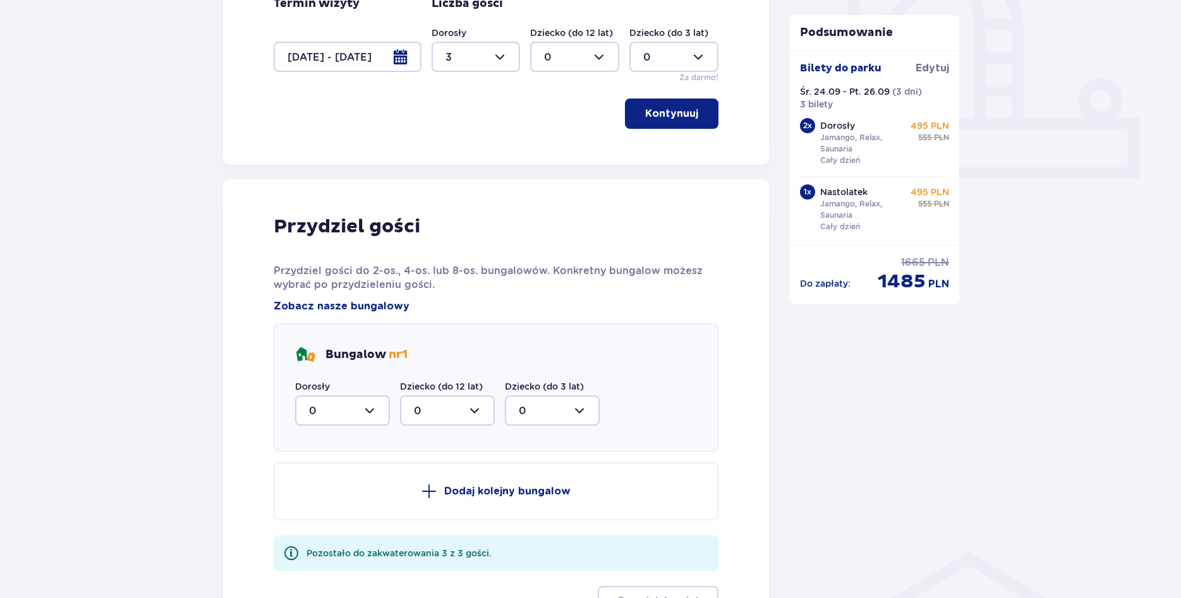
scroll to position [574, 0]
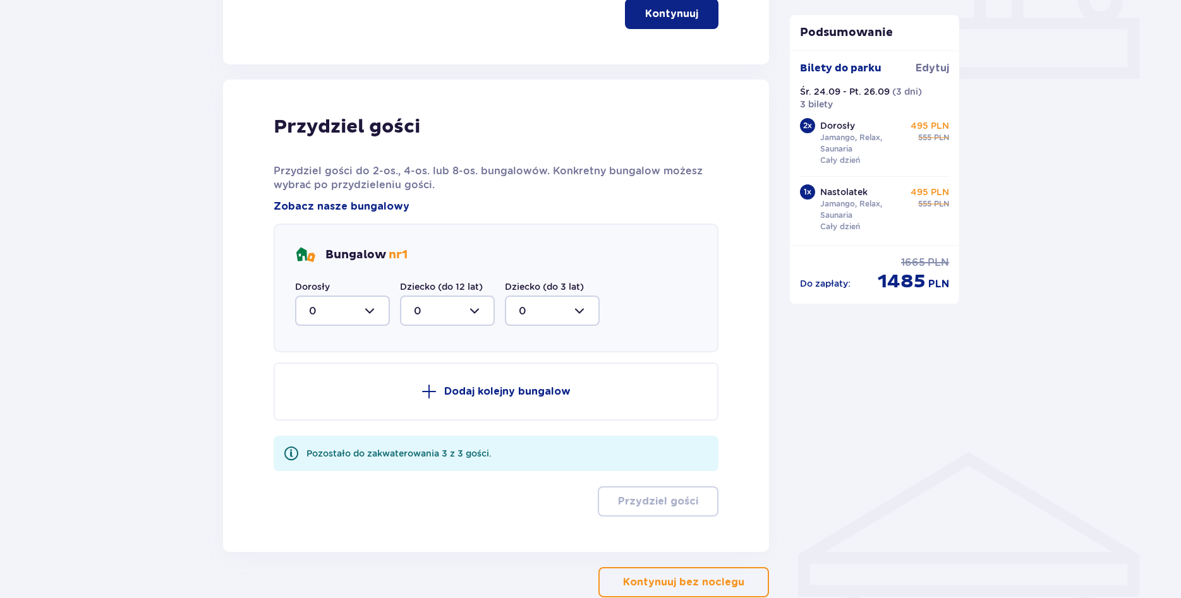
click at [363, 311] on div at bounding box center [342, 311] width 95 height 30
click at [341, 432] on div "3" at bounding box center [342, 429] width 67 height 14
type input "3"
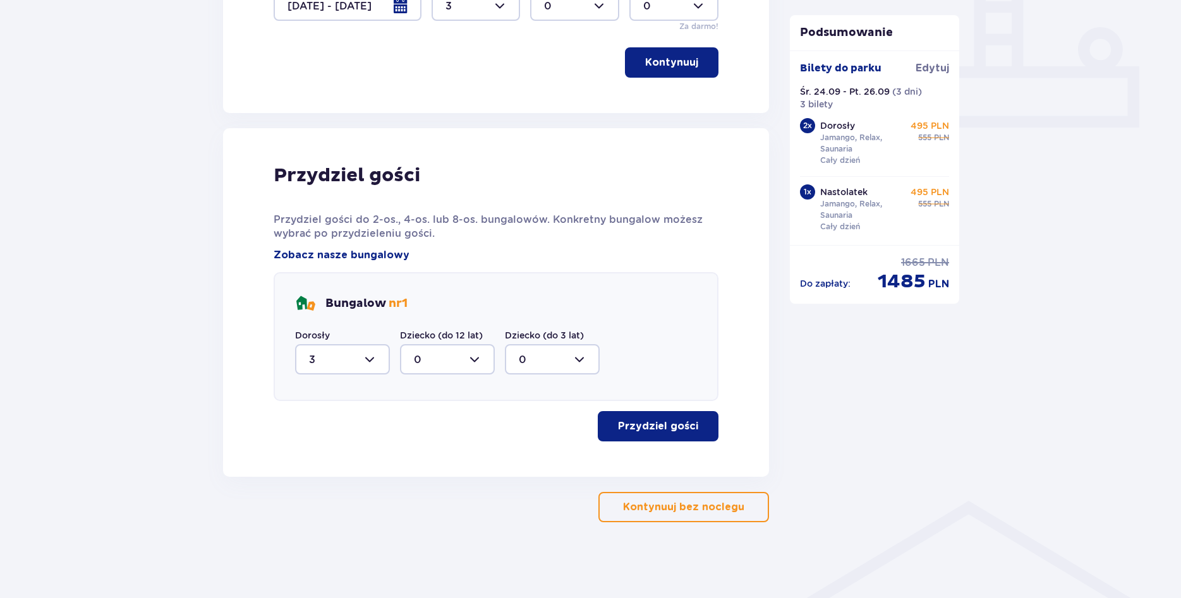
click at [683, 432] on p "Przydziel gości" at bounding box center [658, 426] width 80 height 14
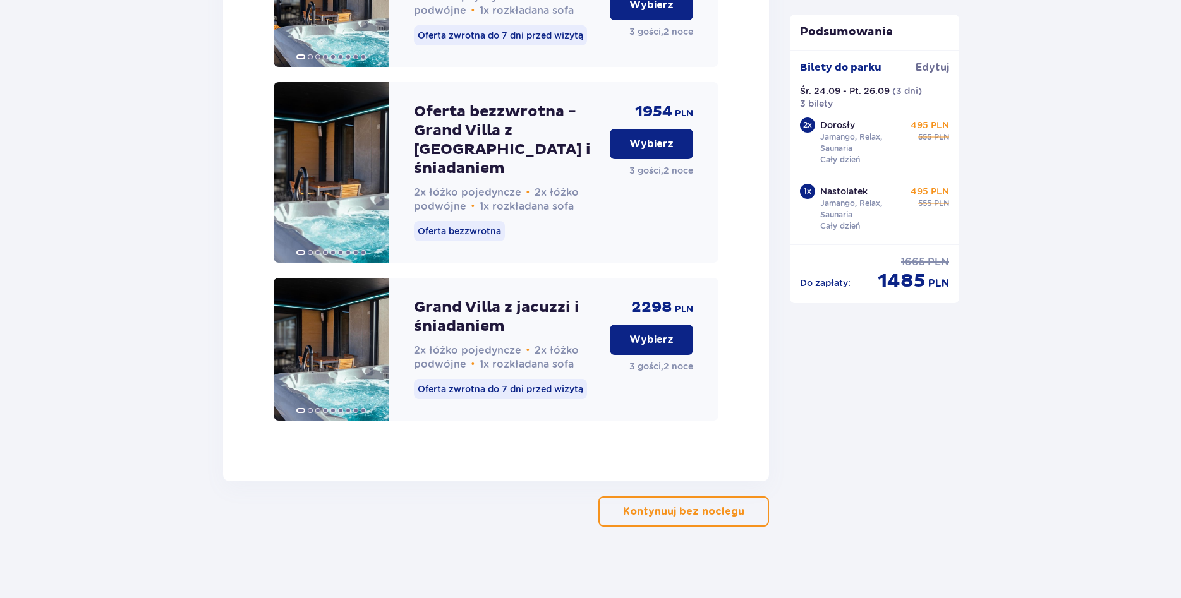
scroll to position [2670, 0]
